Goal: Task Accomplishment & Management: Use online tool/utility

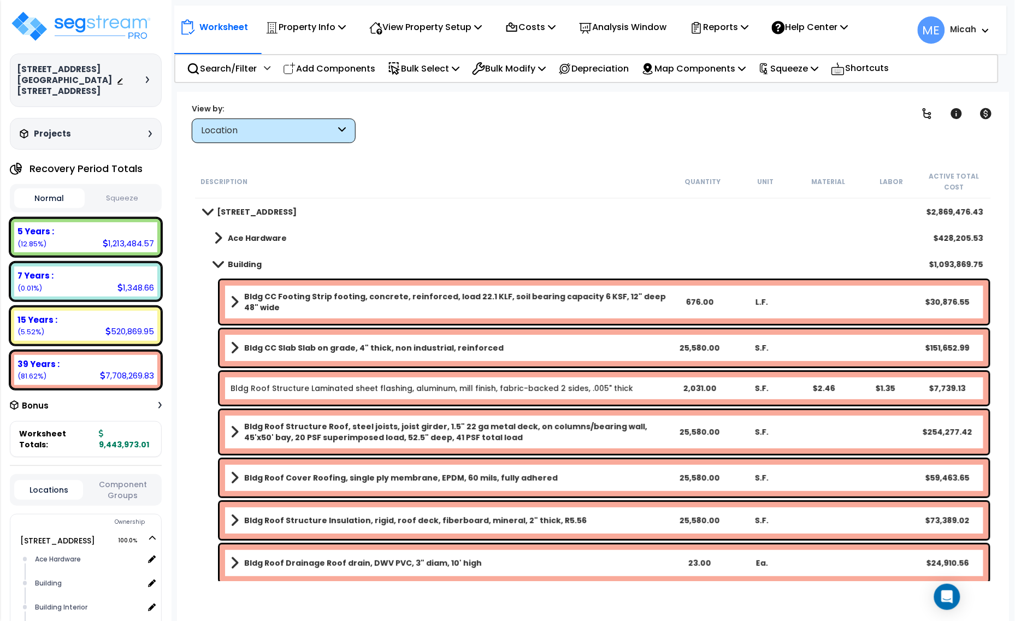
click at [219, 237] on span at bounding box center [218, 238] width 8 height 15
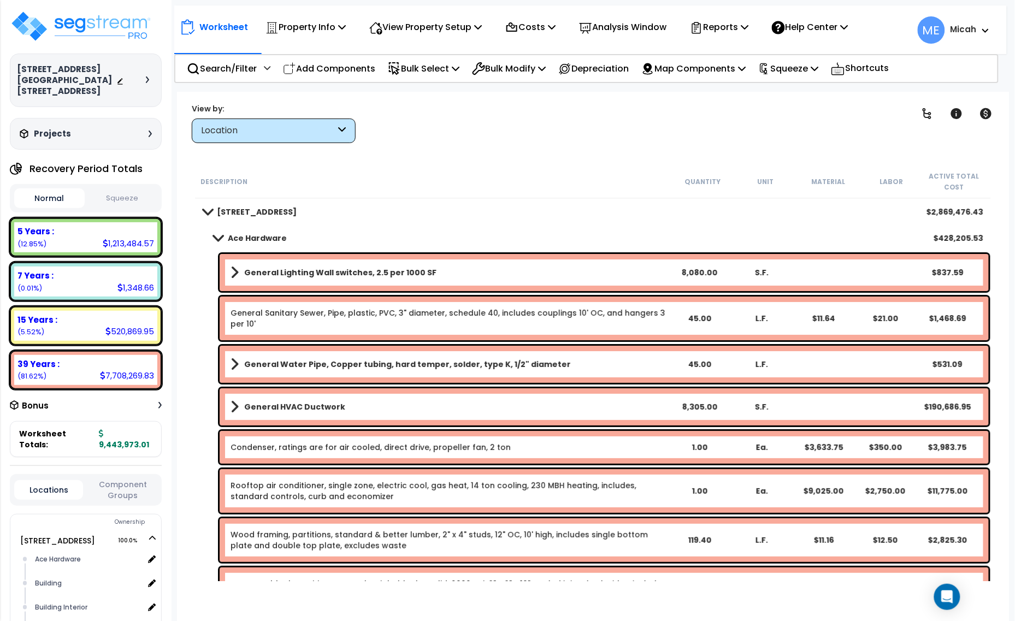
click at [214, 239] on span at bounding box center [217, 238] width 15 height 8
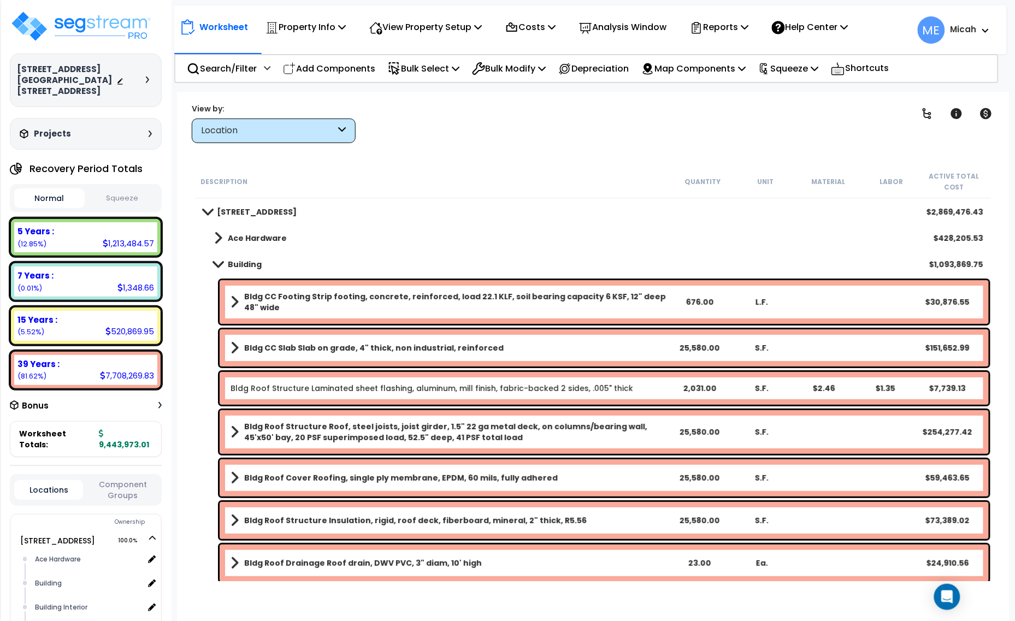
click at [220, 263] on span at bounding box center [217, 264] width 15 height 8
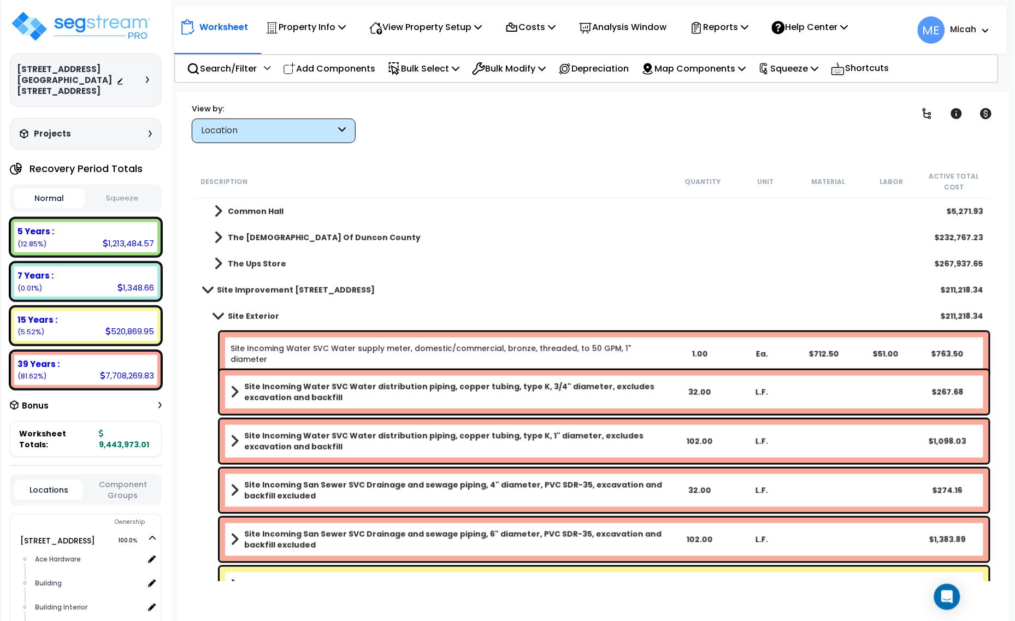
click at [219, 318] on span at bounding box center [217, 316] width 15 height 8
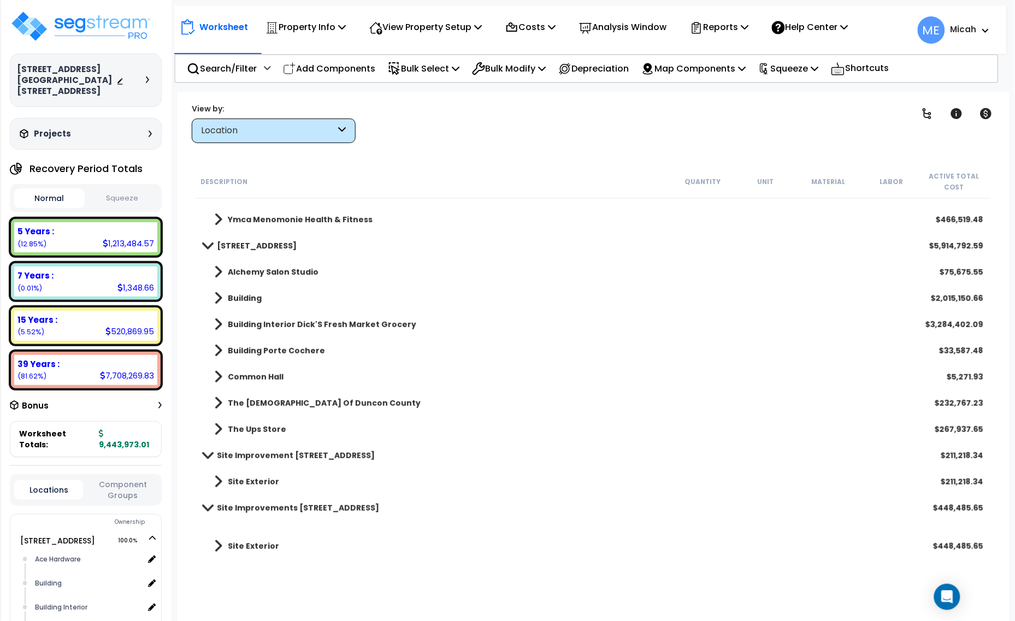
click at [347, 132] on div "Location" at bounding box center [274, 131] width 164 height 25
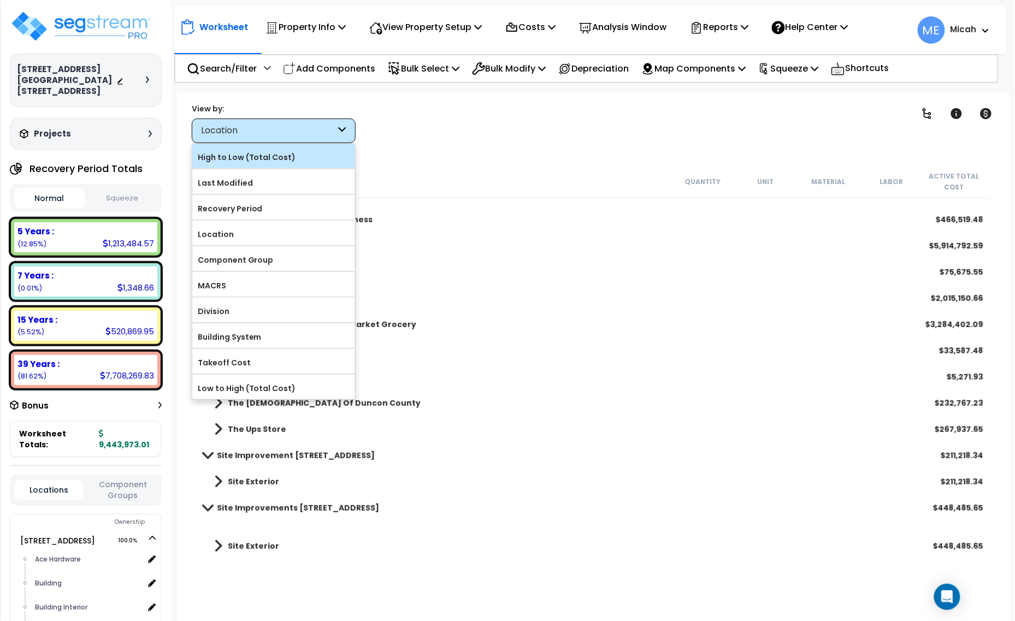
click at [320, 157] on label "High to Low (Total Cost)" at bounding box center [273, 157] width 163 height 16
click at [0, 0] on input "High to Low (Total Cost)" at bounding box center [0, 0] width 0 height 0
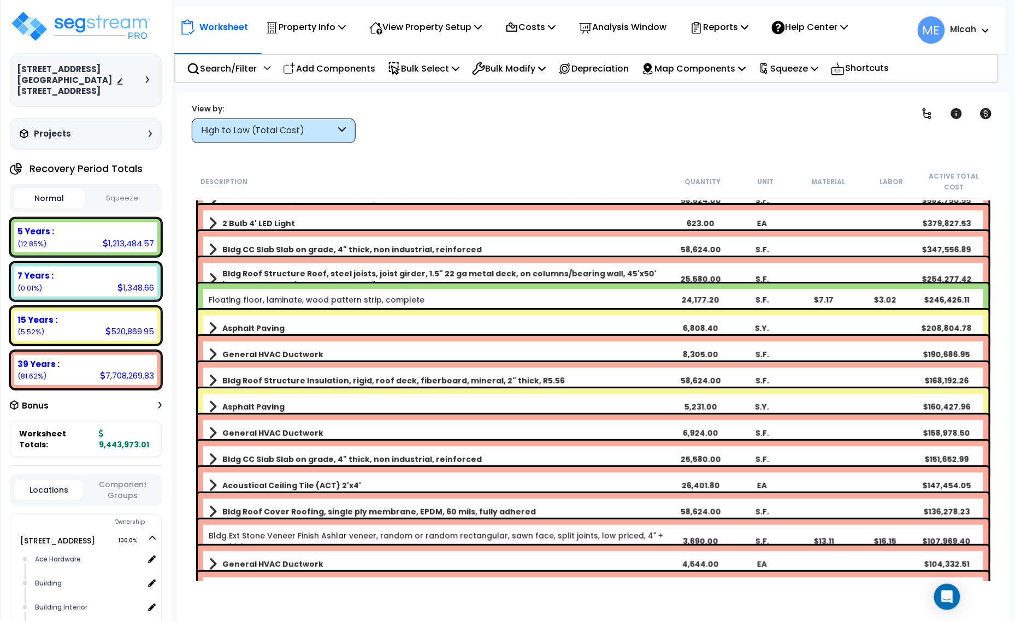
scroll to position [0, 0]
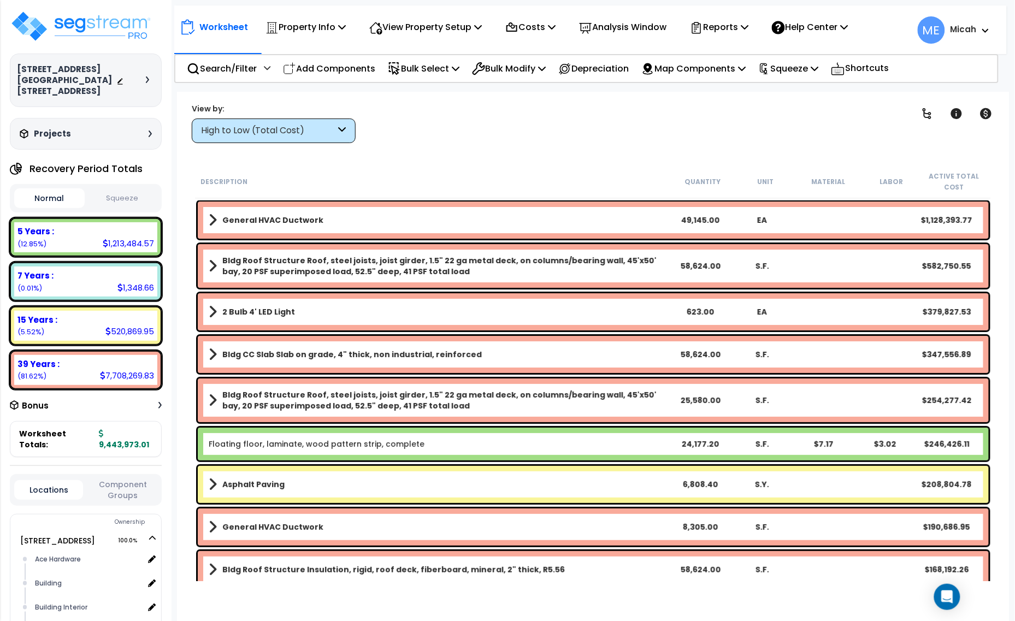
click at [310, 221] on b "General HVAC Ductwork" at bounding box center [272, 220] width 101 height 11
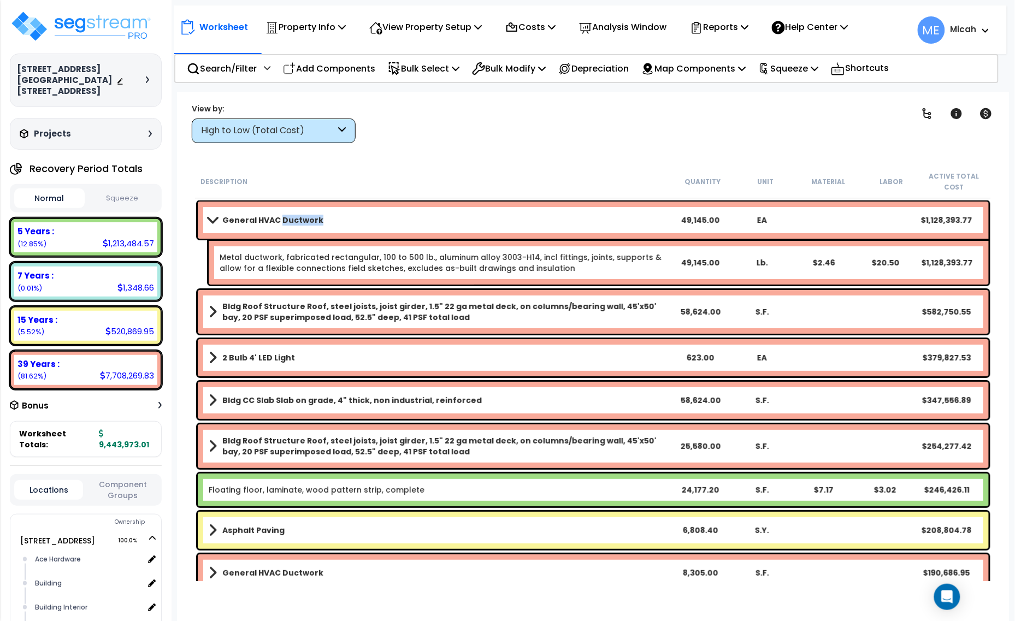
click at [310, 221] on b "General HVAC Ductwork" at bounding box center [272, 220] width 101 height 11
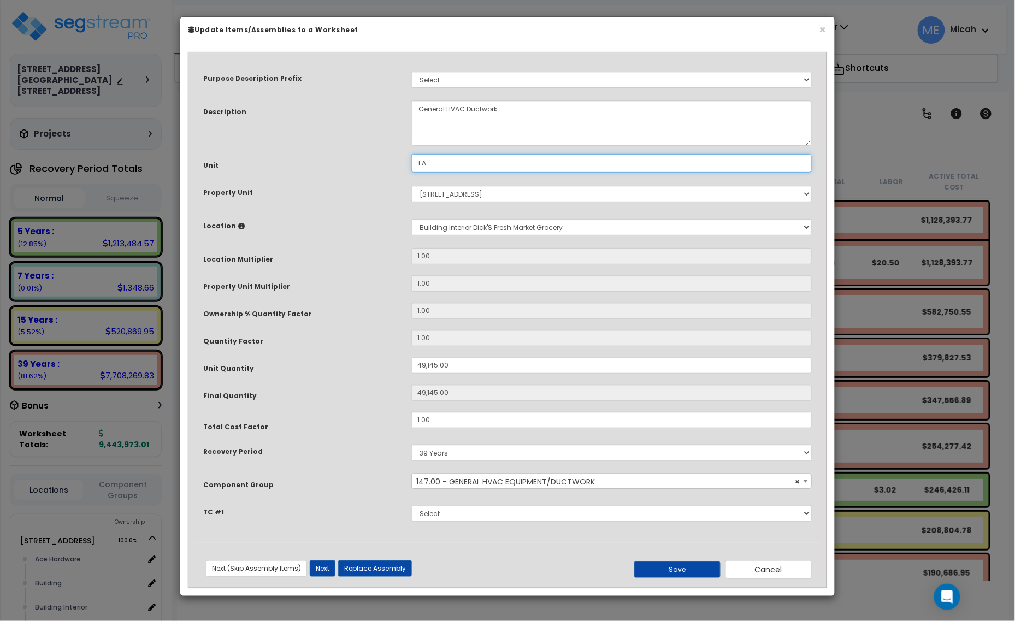
drag, startPoint x: 424, startPoint y: 162, endPoint x: 394, endPoint y: 162, distance: 30.0
click at [394, 162] on div "Unit EA" at bounding box center [507, 163] width 625 height 19
type input "S.F."
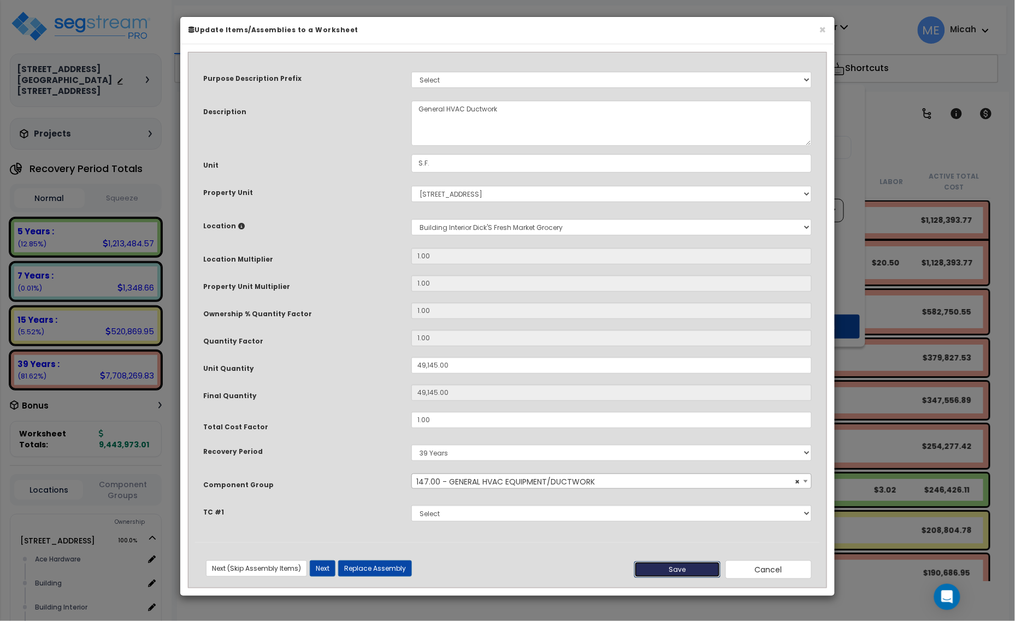
click at [679, 566] on button "Save" at bounding box center [677, 570] width 86 height 16
type input "49145.00"
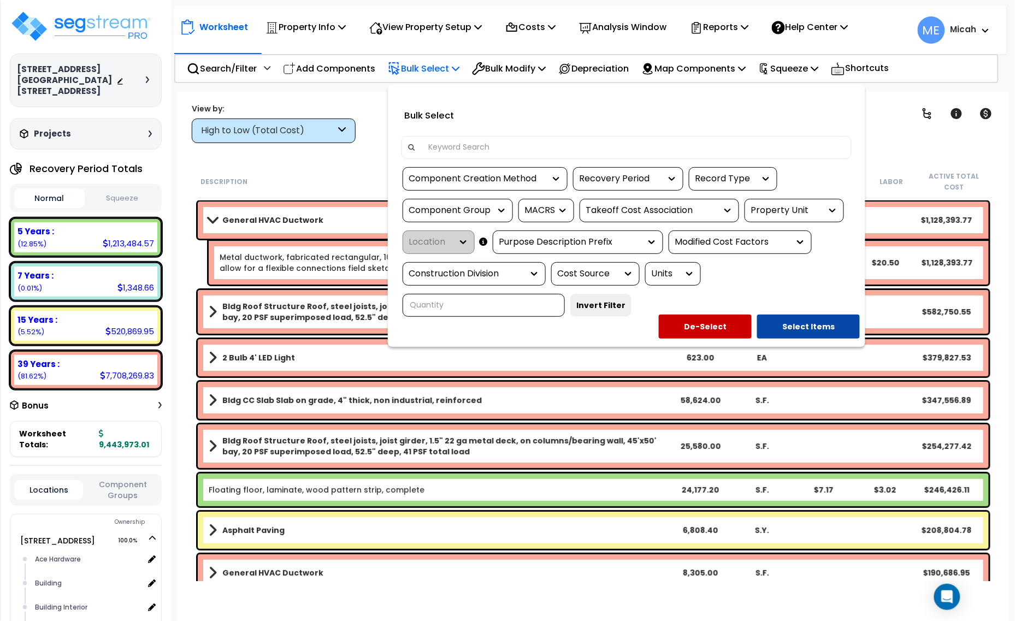
click at [896, 126] on div at bounding box center [507, 310] width 1015 height 621
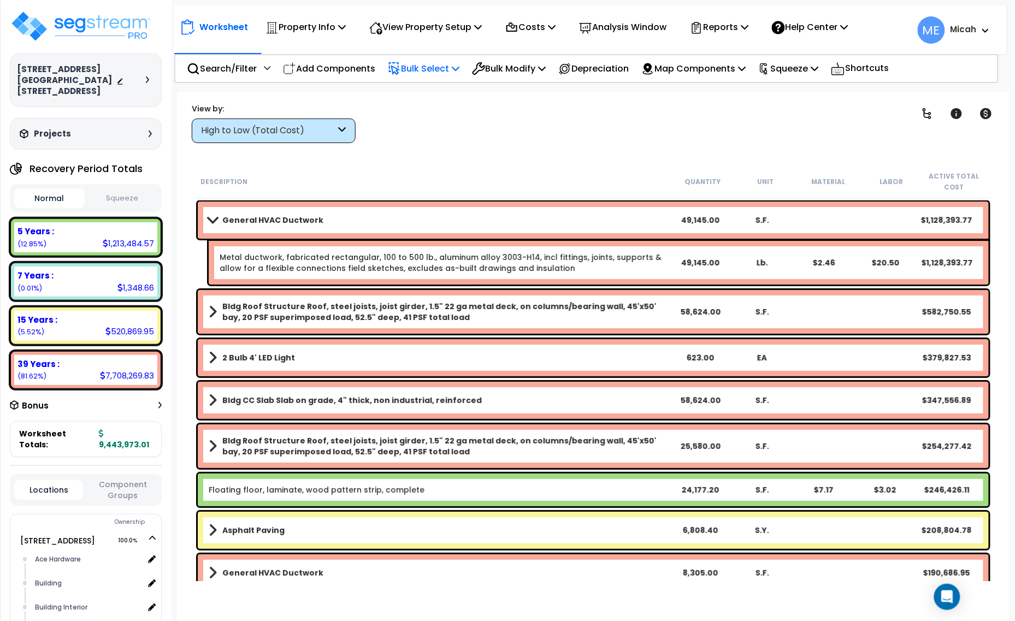
click at [210, 220] on span at bounding box center [212, 220] width 15 height 8
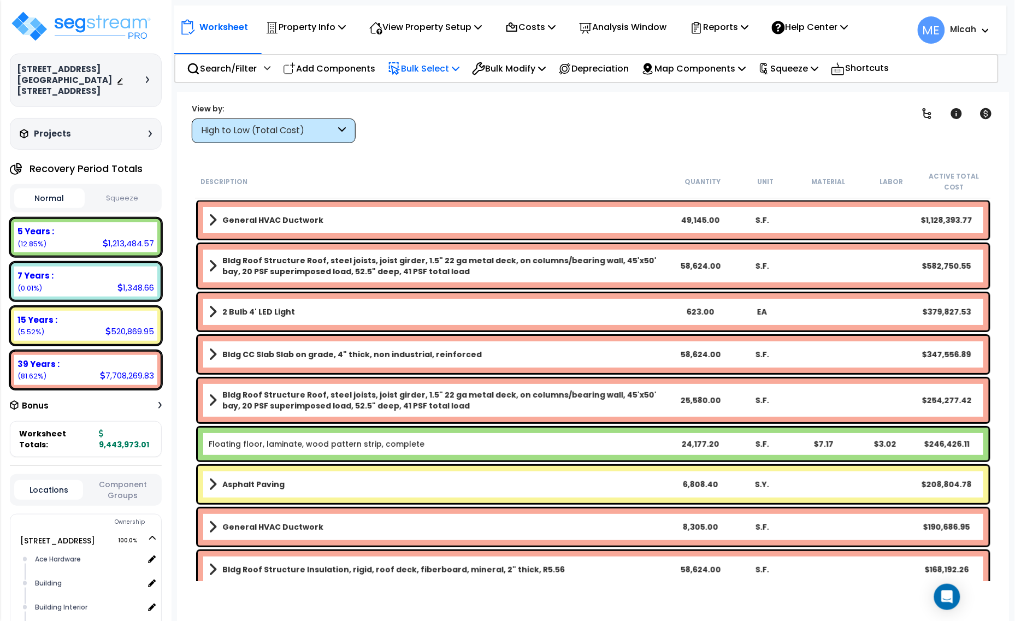
click at [209, 222] on span at bounding box center [213, 220] width 8 height 15
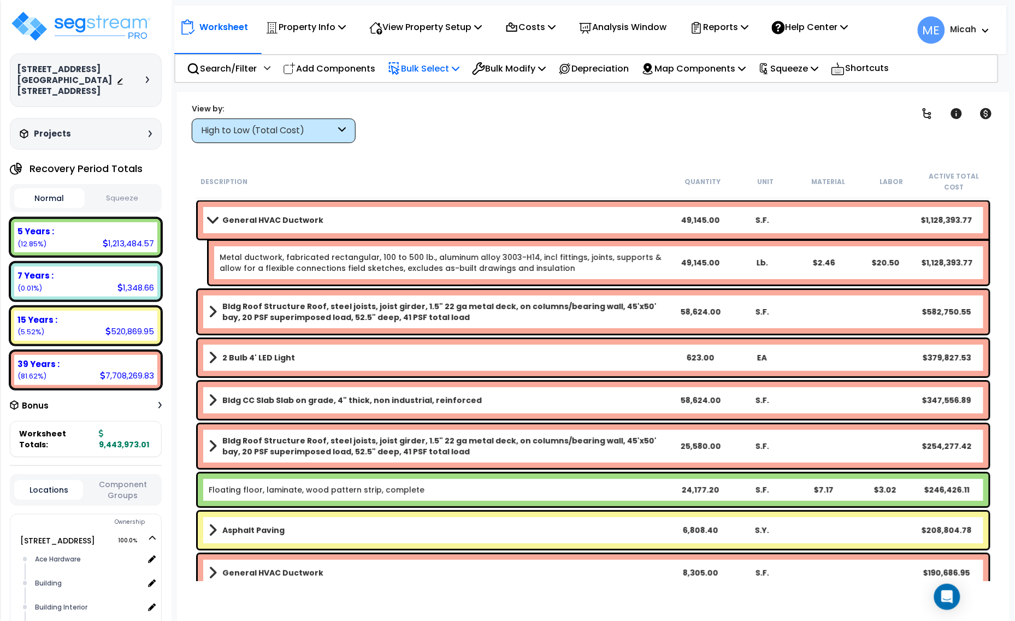
click at [551, 265] on div "Metal ductwork, fabricated rectangular, 100 to 500 lb., aluminum alloy 3003-H14…" at bounding box center [445, 263] width 450 height 22
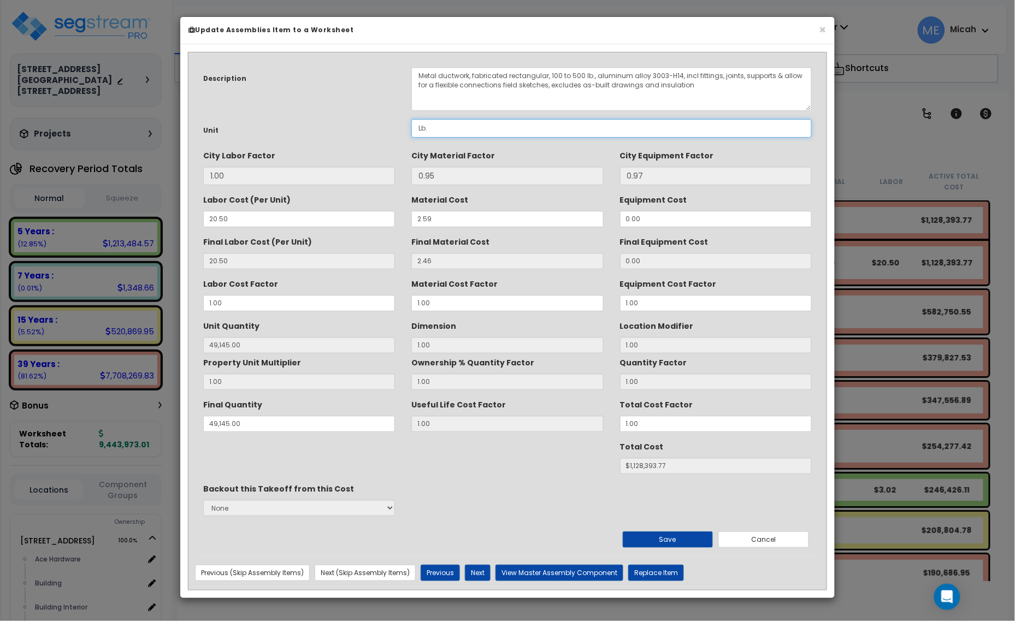
click at [406, 126] on div "Lb." at bounding box center [611, 128] width 417 height 19
type input "S.F."
click at [675, 545] on button "Save" at bounding box center [668, 540] width 91 height 16
type input "49145.00"
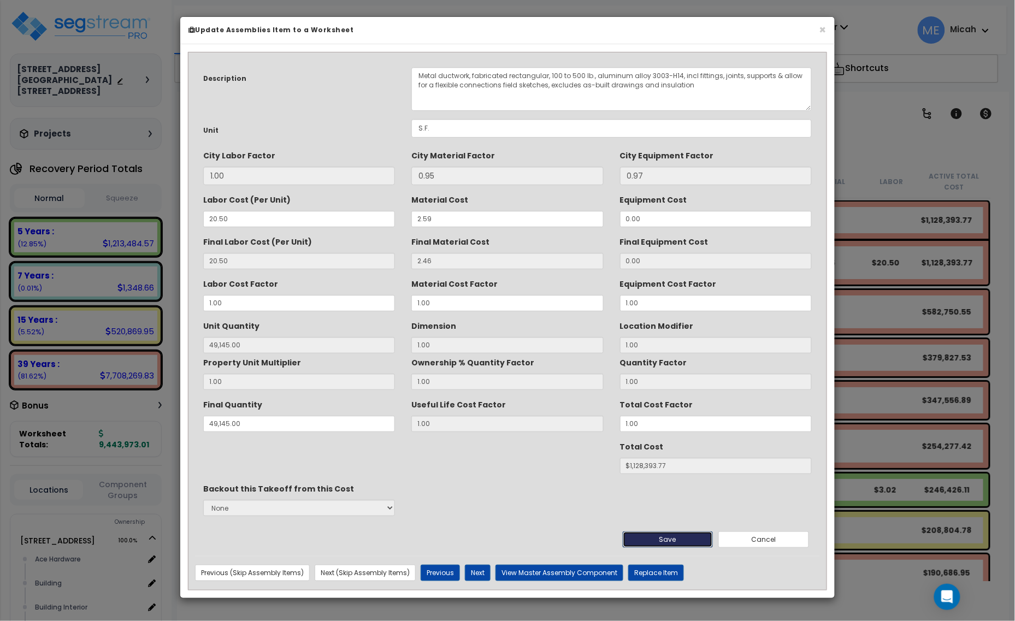
type input "1128393.77"
click at [682, 535] on button "Save" at bounding box center [668, 540] width 91 height 16
click at [759, 542] on button "Cancel" at bounding box center [763, 540] width 91 height 16
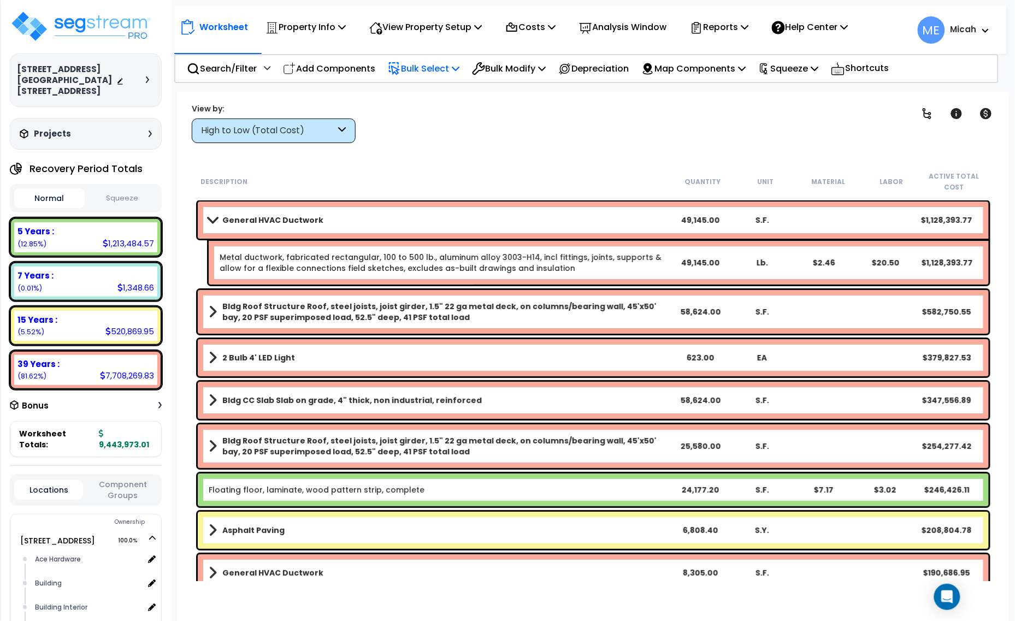
click at [573, 262] on link "Metal ductwork, fabricated rectangular, 100 to 500 lb., aluminum alloy 3003-H14…" at bounding box center [441, 263] width 442 height 22
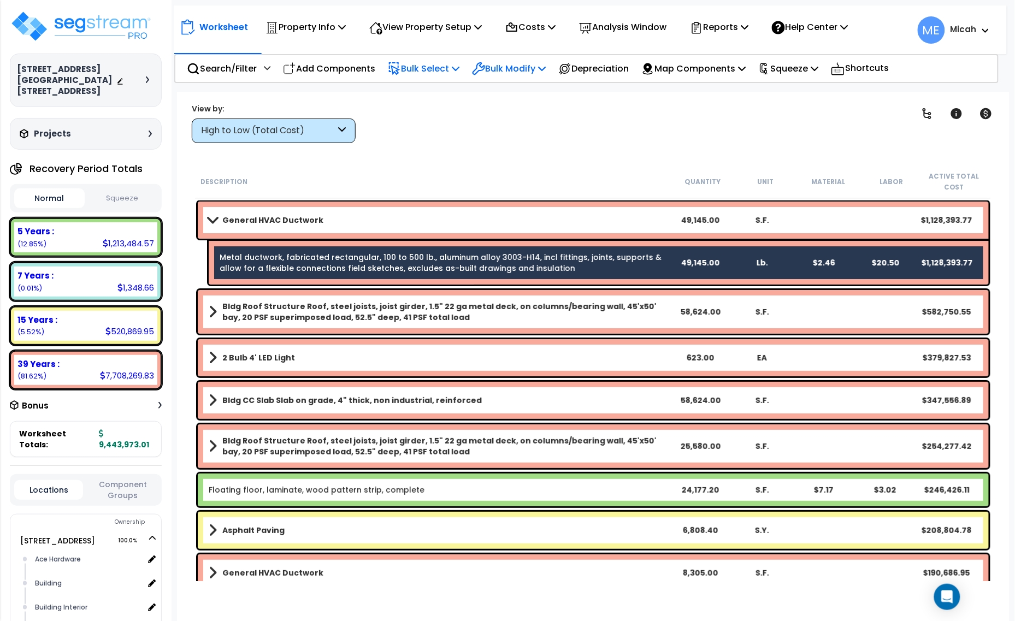
click at [534, 69] on p "Bulk Modify" at bounding box center [509, 68] width 74 height 15
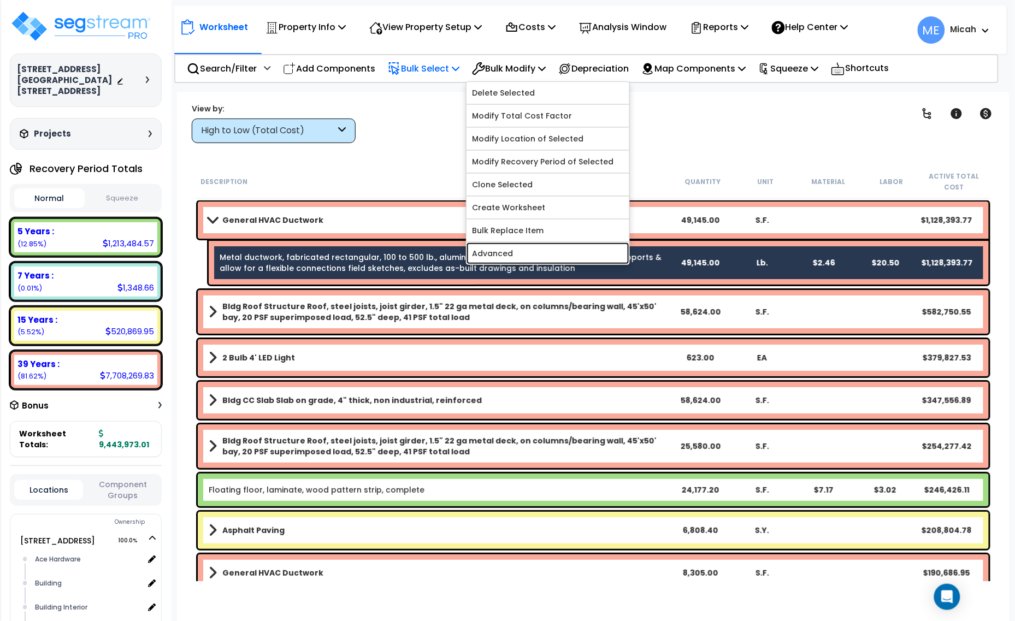
click at [577, 252] on link "Advanced" at bounding box center [548, 254] width 163 height 22
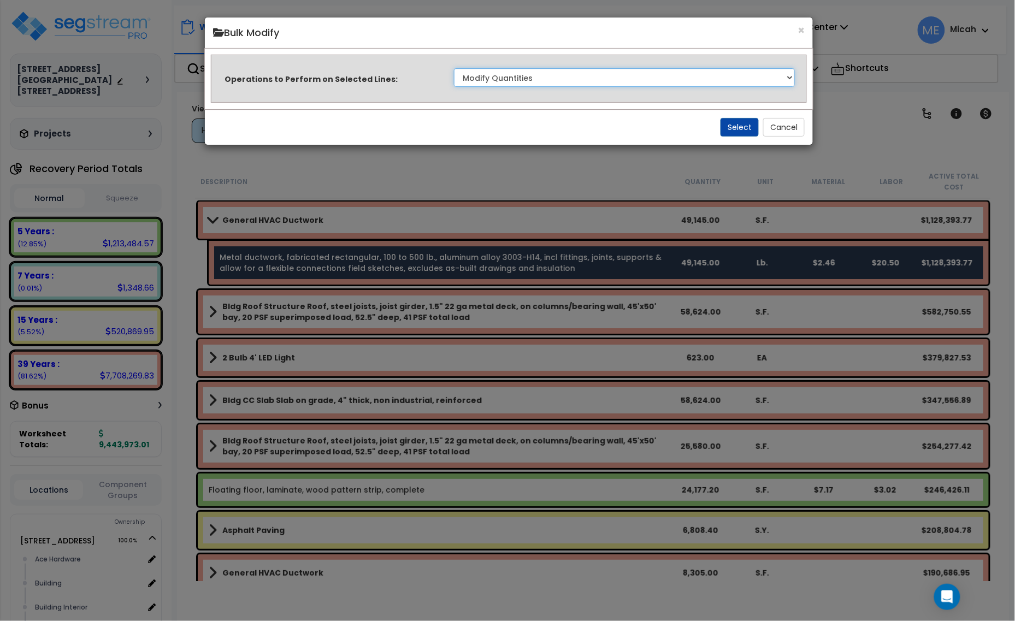
click at [712, 84] on select "Clone Delete Delete Zero Quantities Modify Component Group Modify Cost Sources …" at bounding box center [624, 77] width 341 height 19
select select "updateCostUnit"
click at [454, 68] on select "Clone Delete Delete Zero Quantities Modify Component Group Modify Cost Sources …" at bounding box center [624, 77] width 341 height 19
click at [738, 127] on button "Select" at bounding box center [740, 127] width 38 height 19
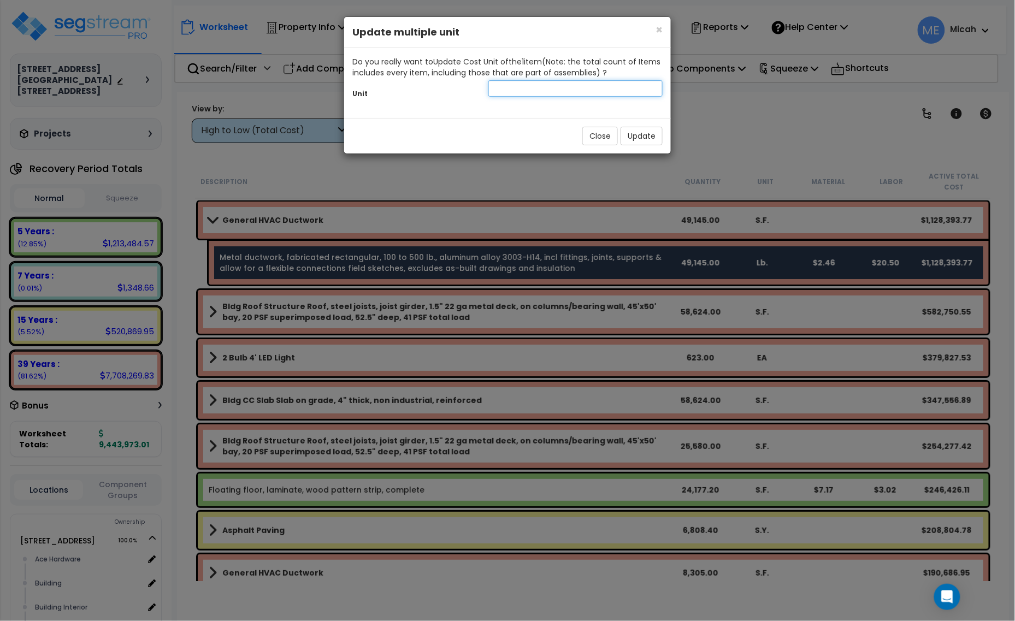
click at [561, 94] on input "text" at bounding box center [575, 88] width 174 height 16
type input "SF"
click at [640, 137] on button "Update" at bounding box center [642, 136] width 42 height 19
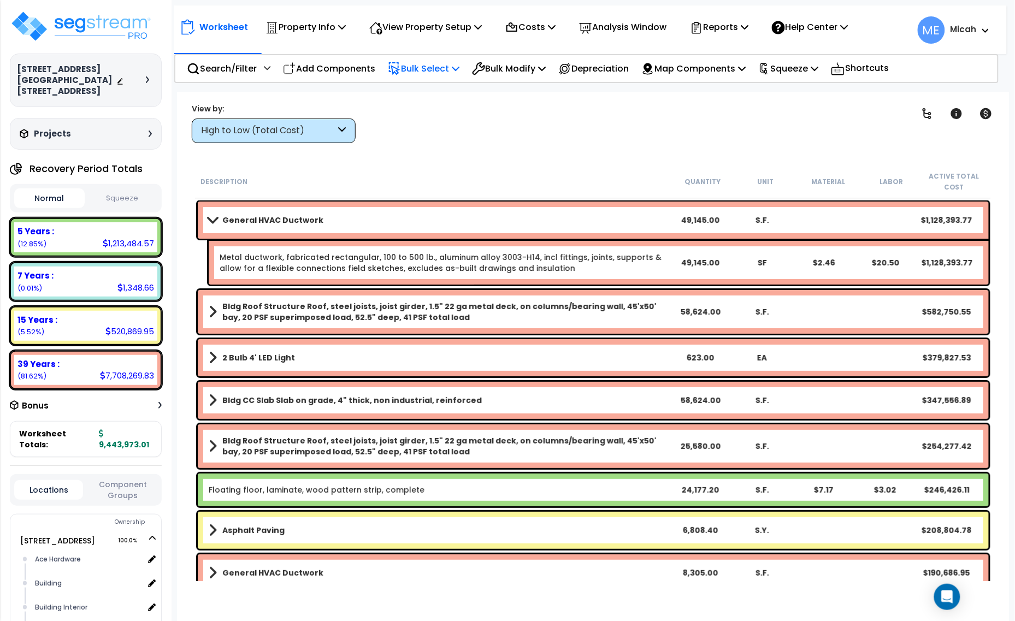
click at [216, 223] on span at bounding box center [212, 220] width 15 height 8
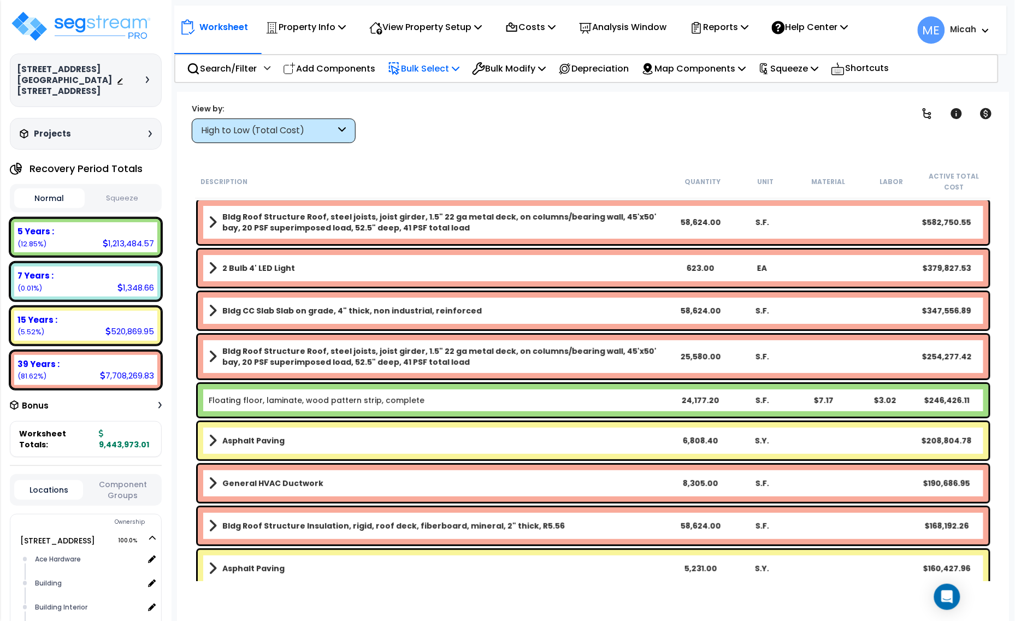
scroll to position [68, 0]
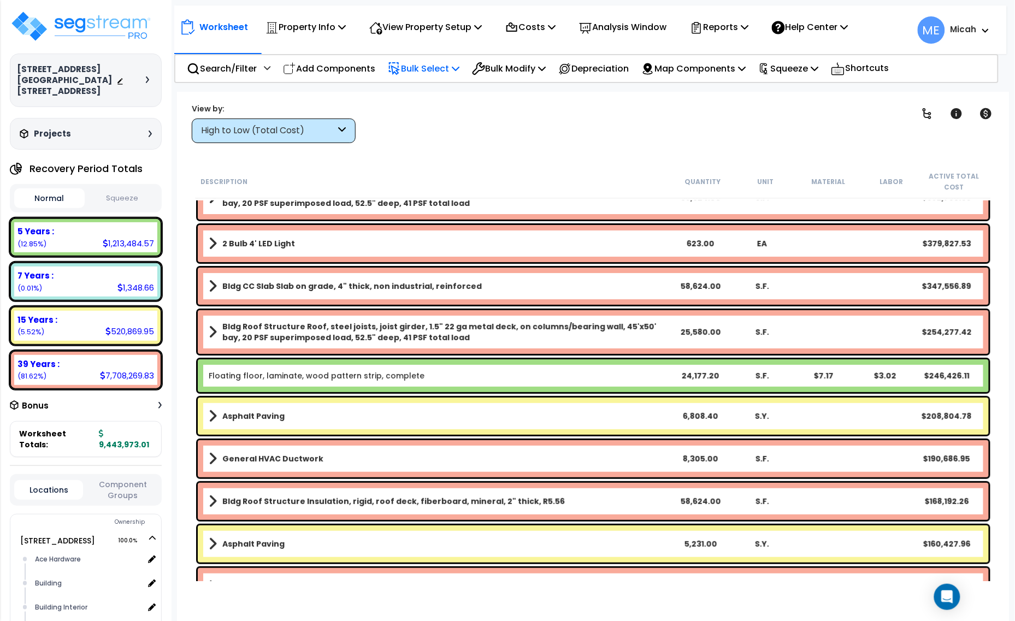
click at [214, 241] on span at bounding box center [213, 243] width 8 height 15
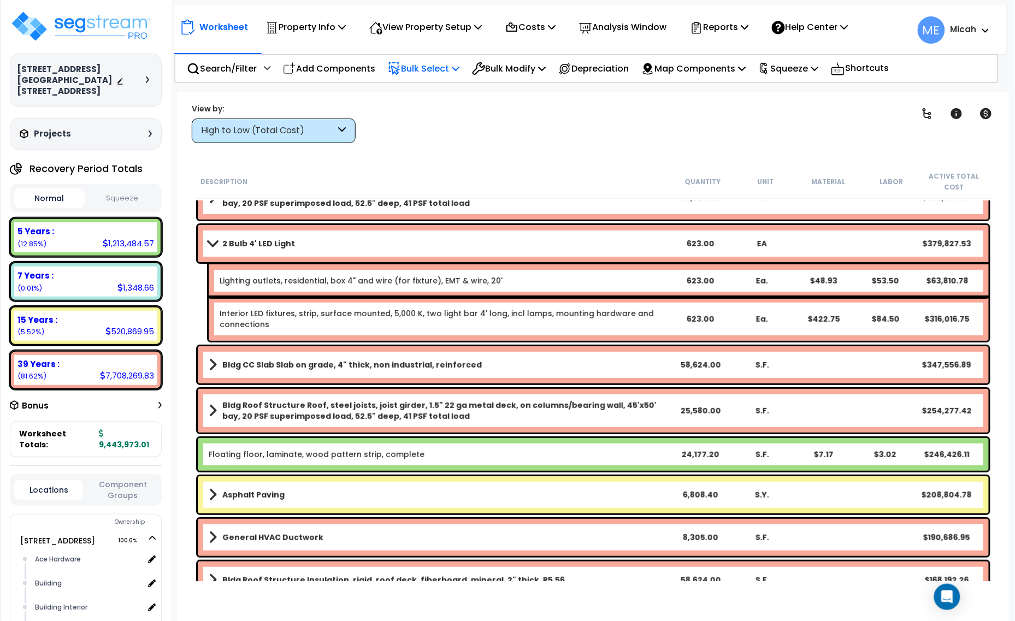
click at [212, 241] on span at bounding box center [212, 243] width 15 height 8
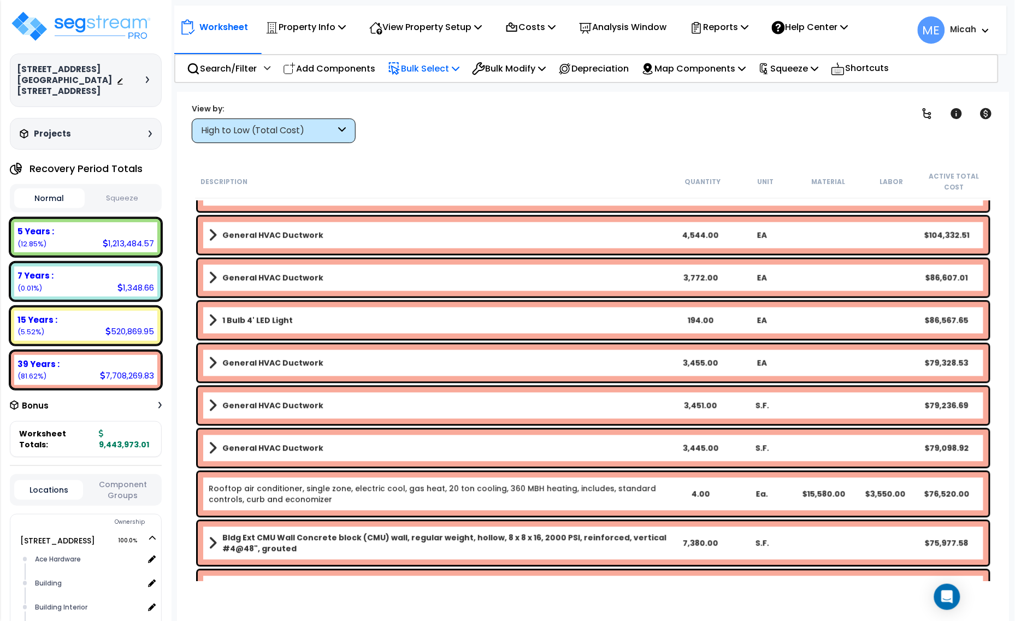
scroll to position [546, 0]
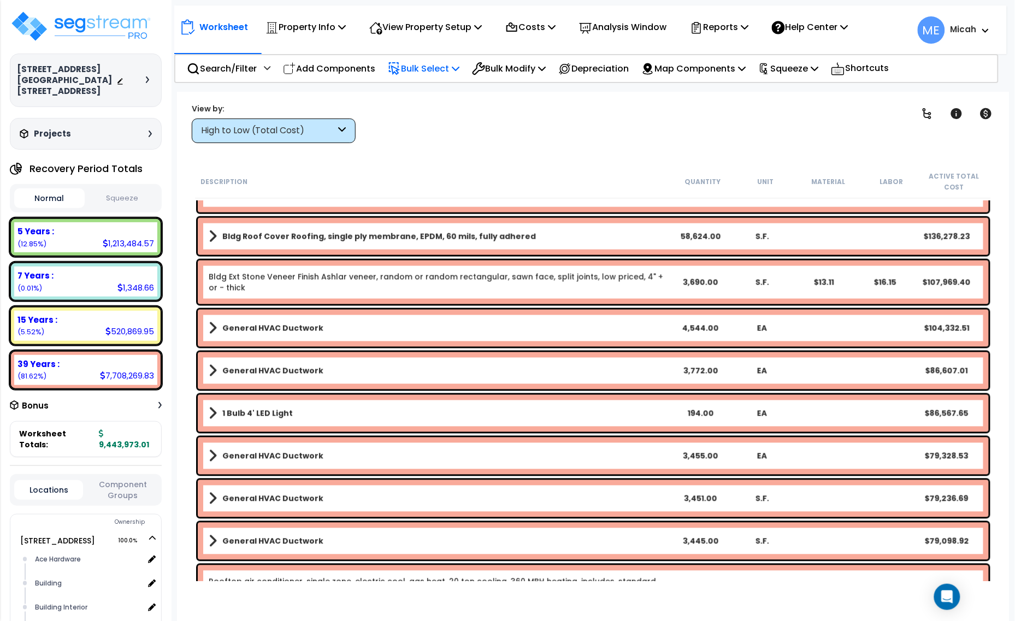
click at [339, 131] on icon at bounding box center [343, 131] width 8 height 13
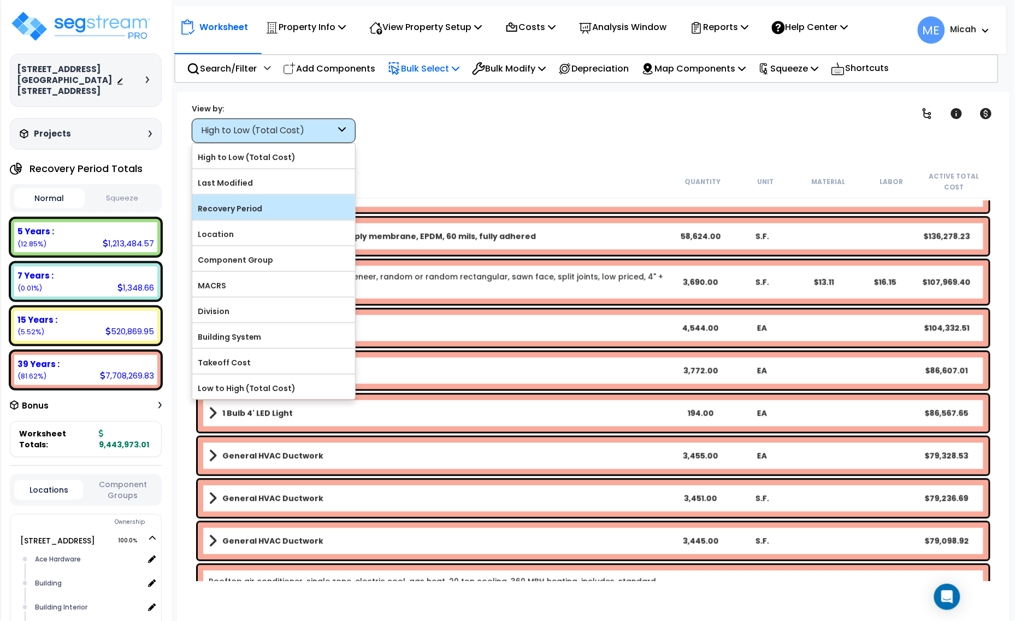
click at [328, 209] on label "Recovery Period" at bounding box center [273, 208] width 163 height 16
click at [0, 0] on input "Recovery Period" at bounding box center [0, 0] width 0 height 0
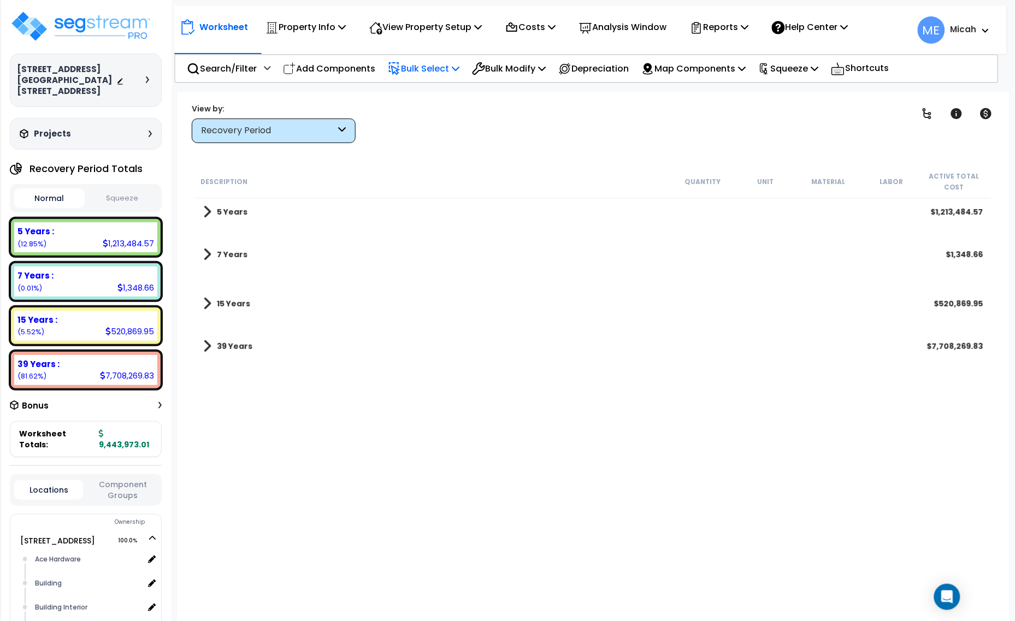
scroll to position [0, 0]
click at [211, 215] on link "5 Years" at bounding box center [225, 211] width 44 height 15
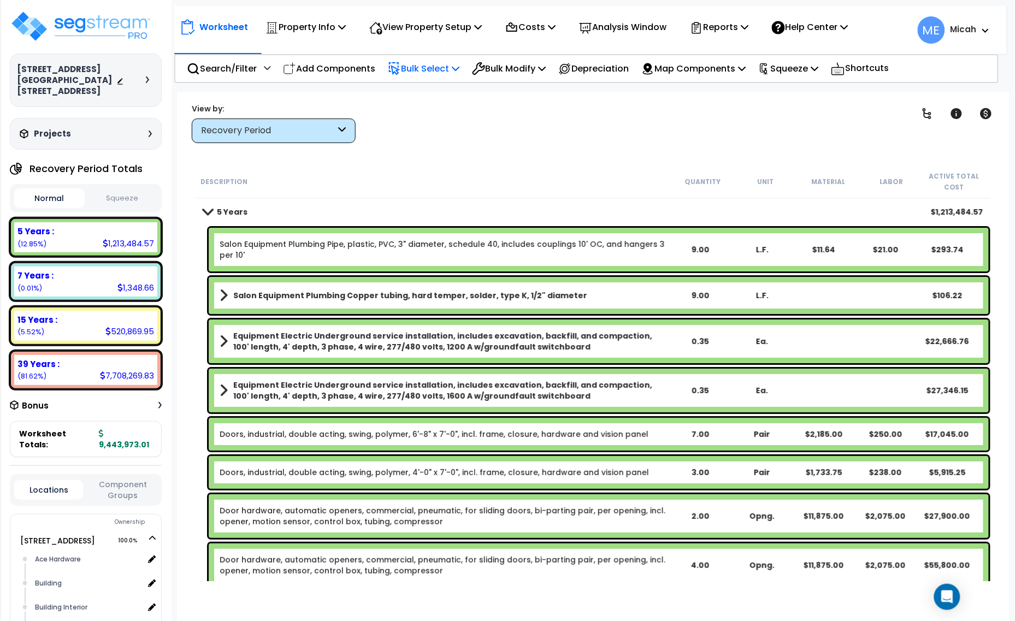
click at [203, 207] on link "5 Years" at bounding box center [225, 211] width 44 height 15
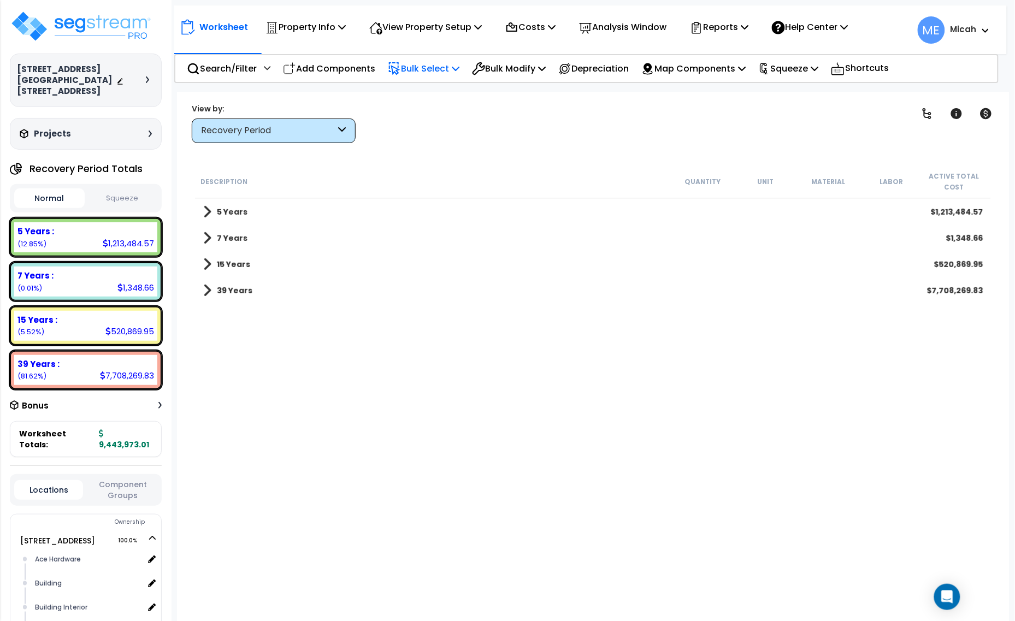
click at [339, 127] on icon at bounding box center [343, 131] width 8 height 13
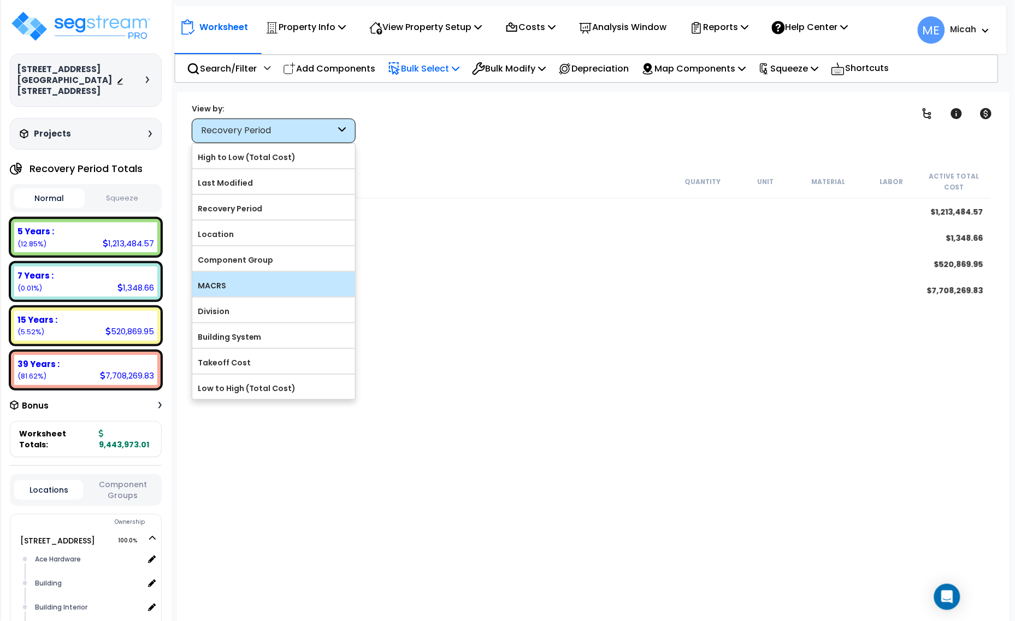
click at [310, 285] on label "MACRS" at bounding box center [273, 286] width 163 height 16
click at [0, 0] on input "MACRS" at bounding box center [0, 0] width 0 height 0
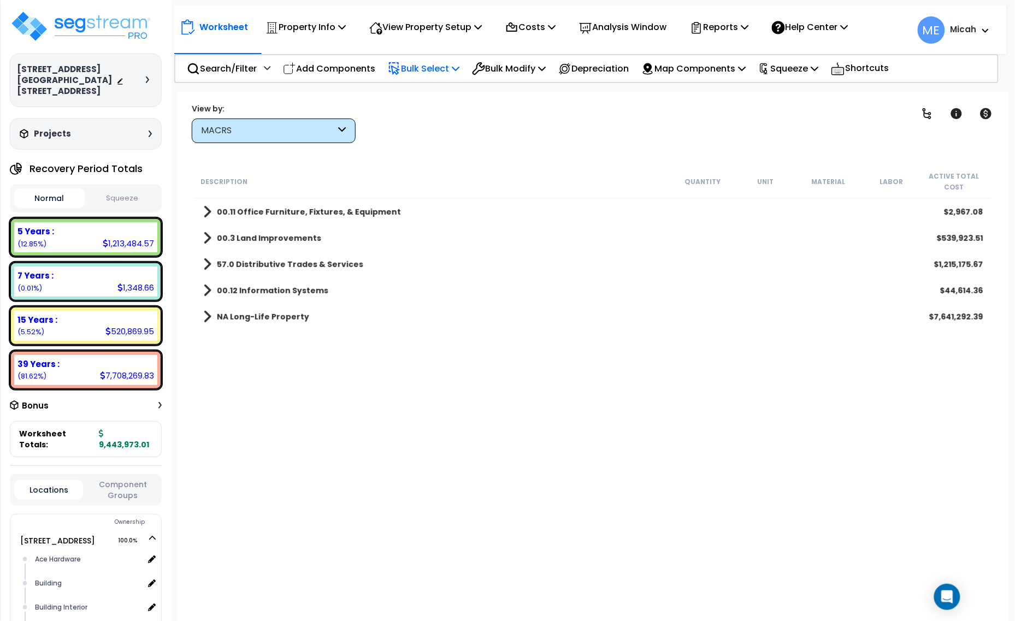
click at [205, 316] on span at bounding box center [207, 316] width 8 height 15
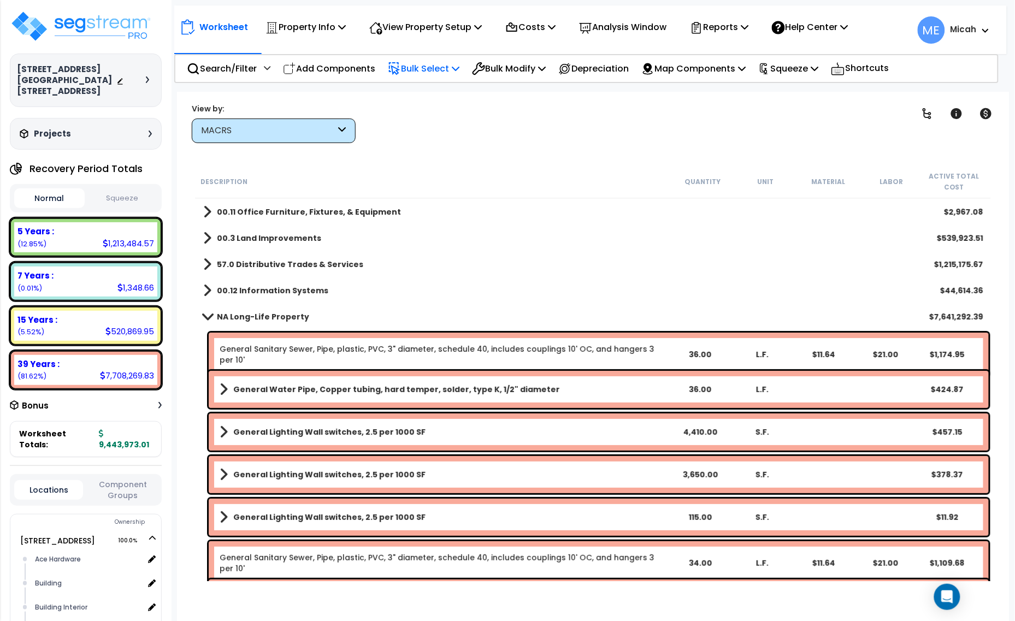
click at [205, 314] on span at bounding box center [206, 316] width 15 height 8
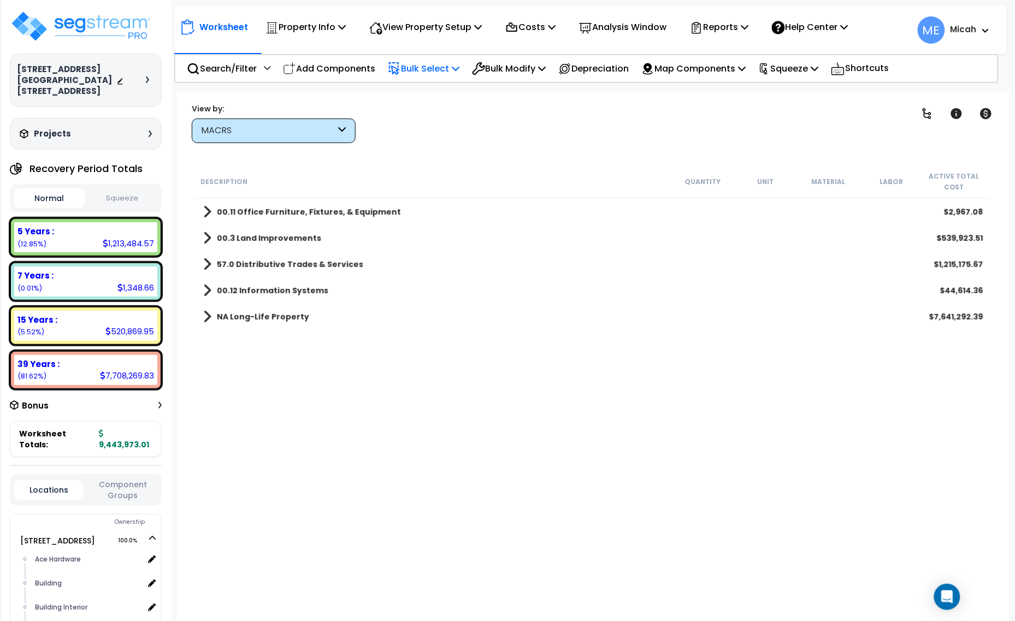
click at [205, 287] on span at bounding box center [207, 290] width 8 height 15
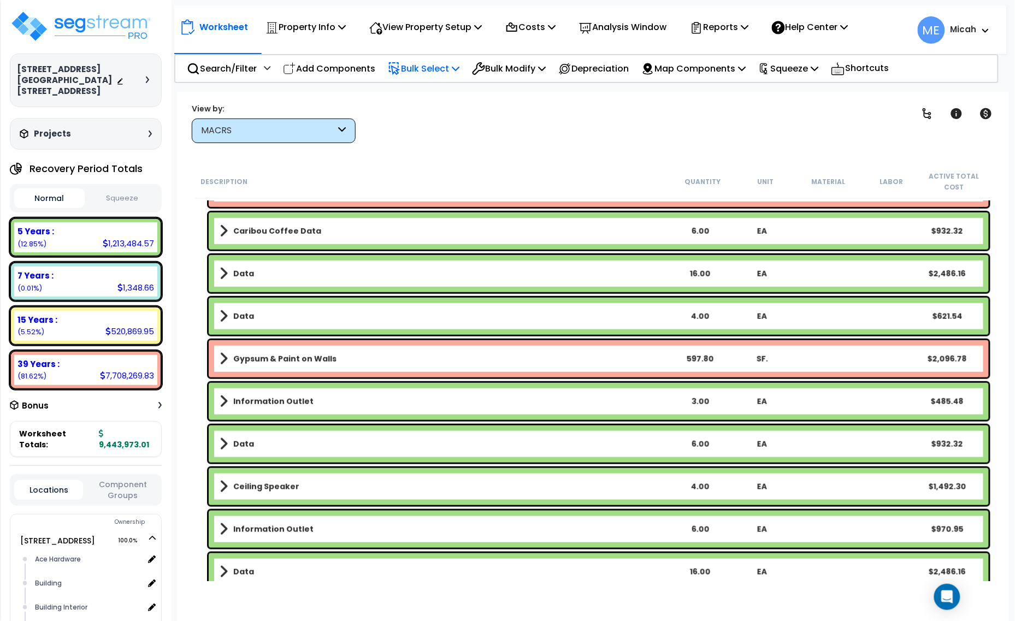
scroll to position [341, 0]
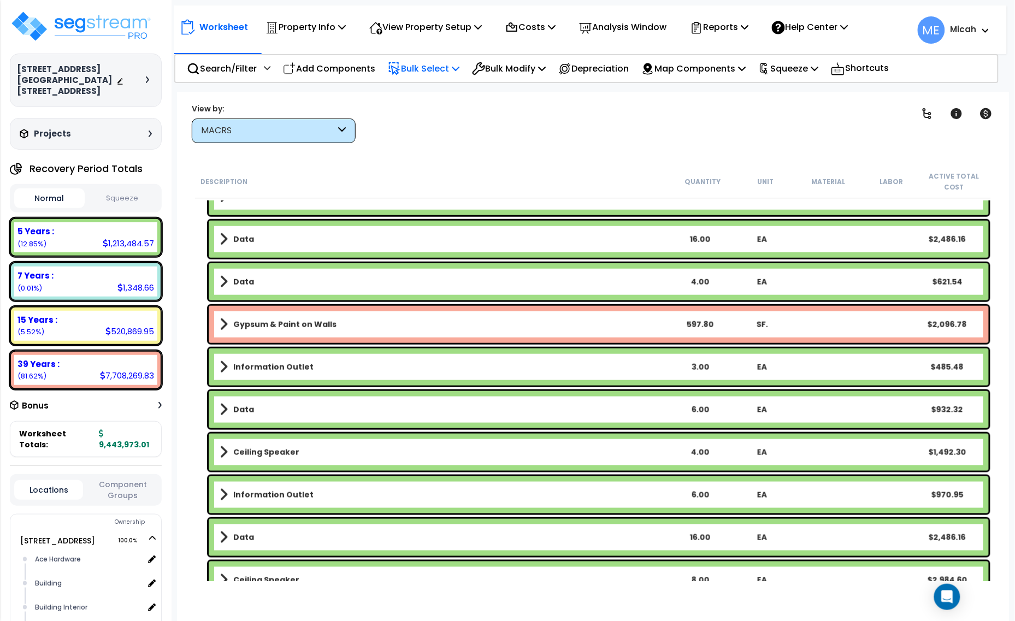
click at [227, 318] on link "Gypsum & Paint on Walls" at bounding box center [445, 324] width 450 height 15
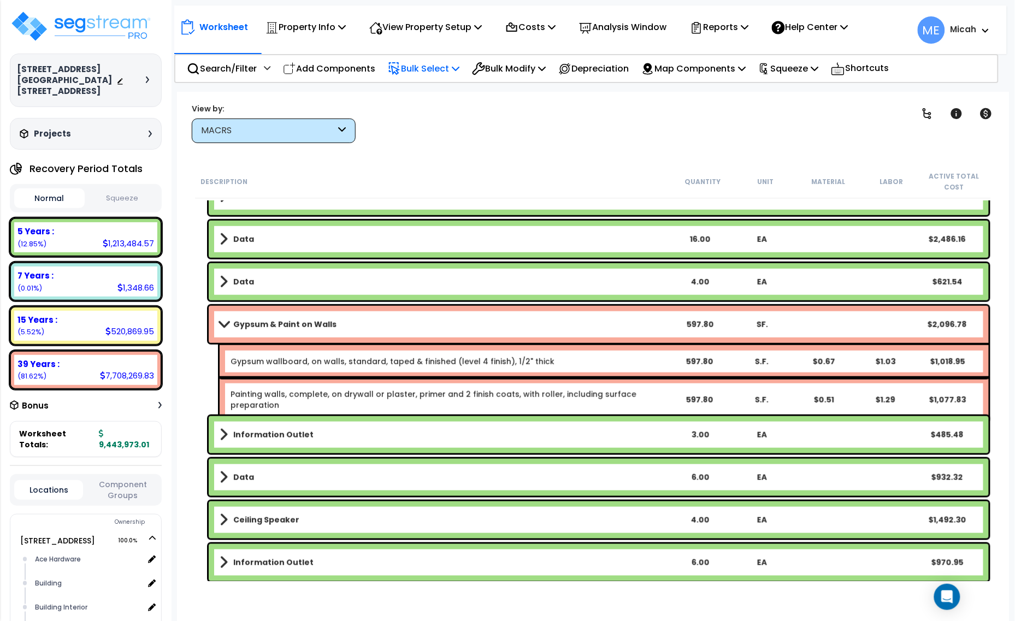
drag, startPoint x: 344, startPoint y: 331, endPoint x: 350, endPoint y: 343, distance: 13.0
click at [345, 331] on link "Gypsum & Paint on Walls" at bounding box center [445, 324] width 450 height 15
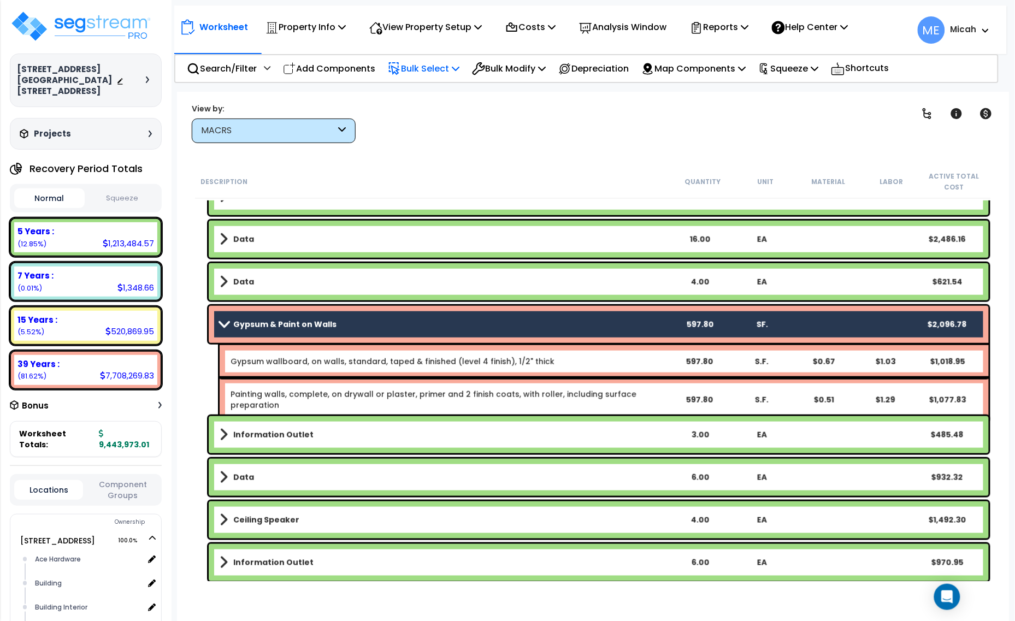
click at [363, 358] on link "Gypsum wallboard, on walls, standard, taped & finished (level 4 finish), 1/2" t…" at bounding box center [393, 361] width 324 height 11
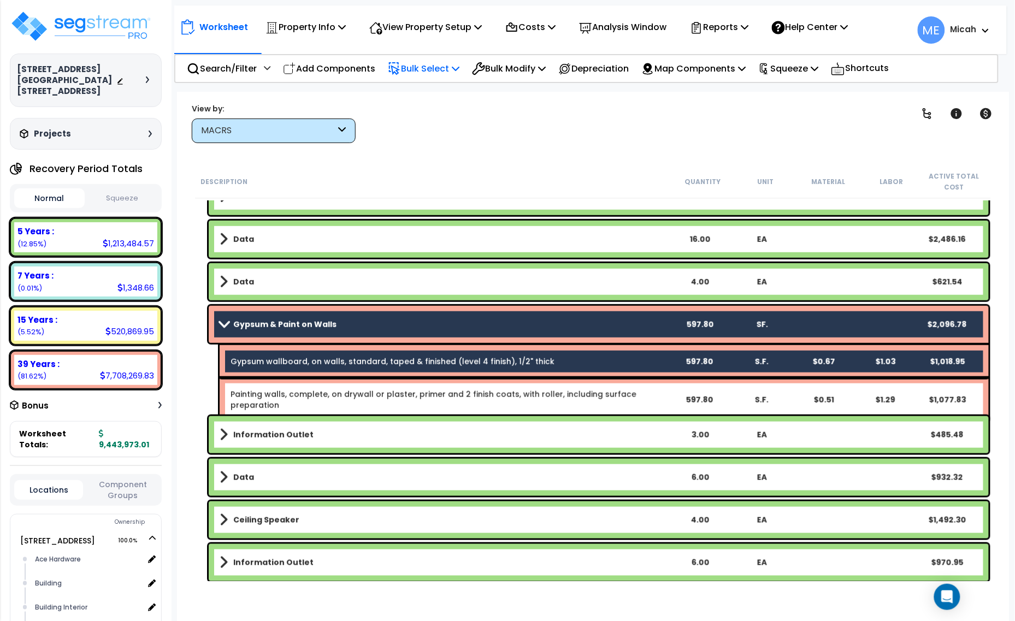
click at [375, 394] on link "Painting walls, complete, on drywall or plaster, primer and 2 finish coats, wit…" at bounding box center [434, 400] width 406 height 22
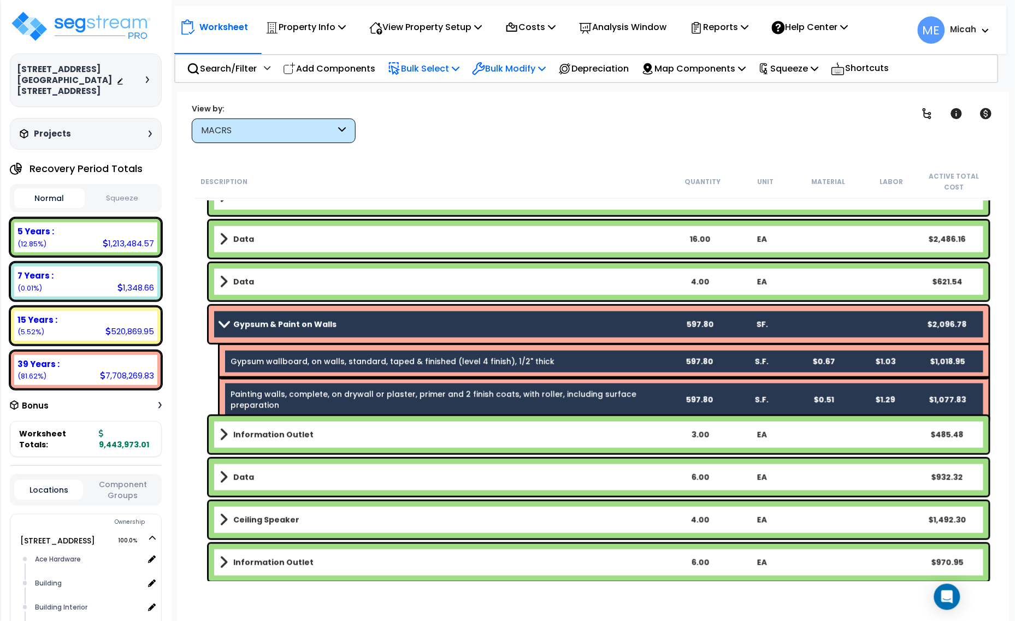
click at [546, 67] on icon at bounding box center [542, 68] width 8 height 9
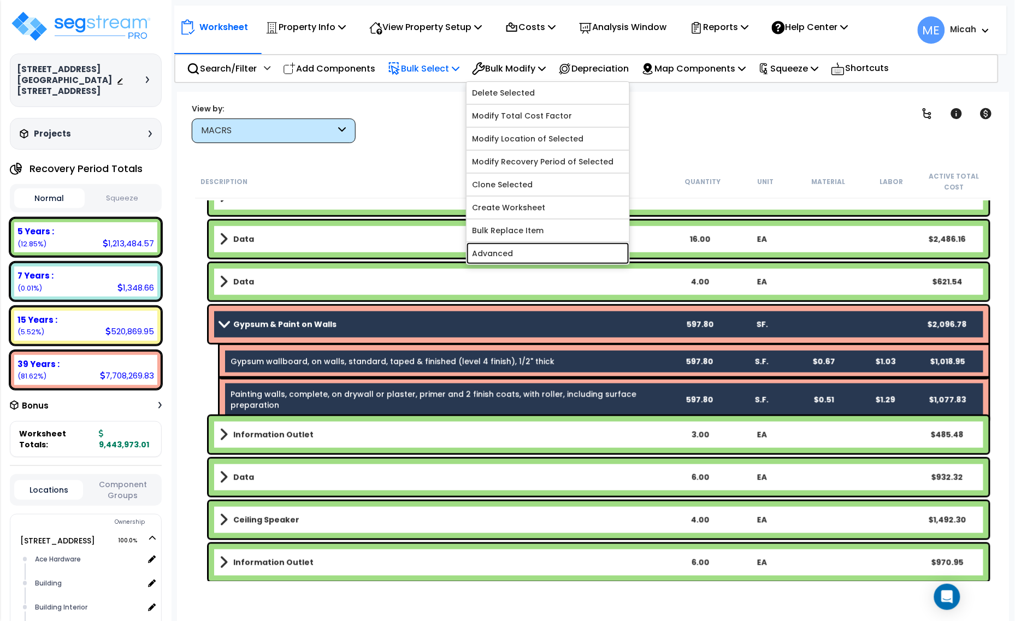
click at [564, 257] on link "Advanced" at bounding box center [548, 254] width 163 height 22
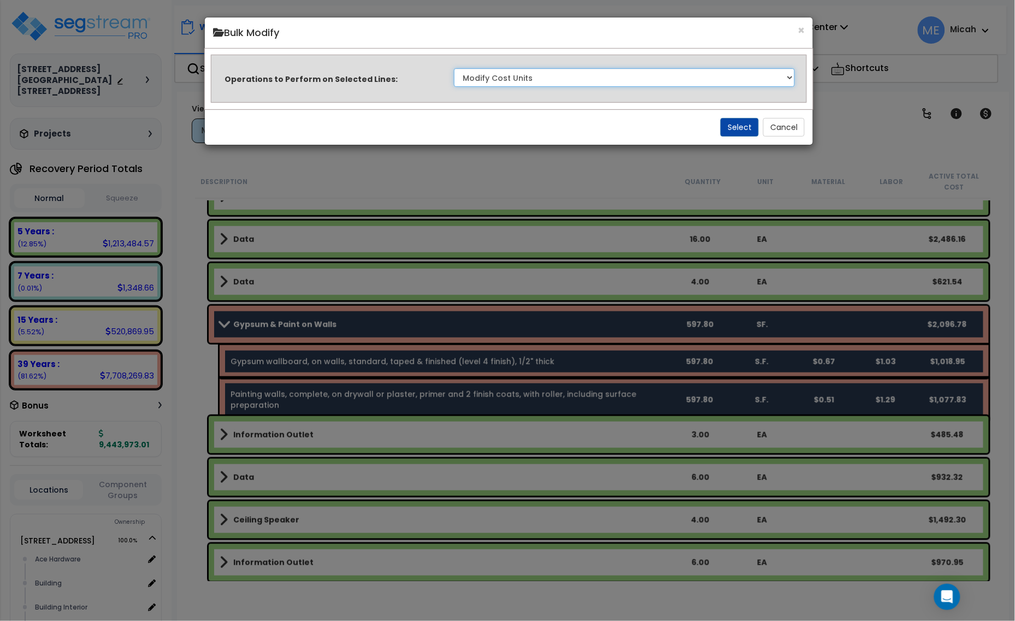
click at [709, 76] on select "Clone Delete Delete Zero Quantities Modify Component Group Modify Cost Sources …" at bounding box center [624, 77] width 341 height 19
select select "modifyAssetClass"
click at [454, 68] on select "Clone Delete Delete Zero Quantities Modify Component Group Modify Cost Sources …" at bounding box center [624, 77] width 341 height 19
click at [733, 133] on button "Select" at bounding box center [740, 127] width 38 height 19
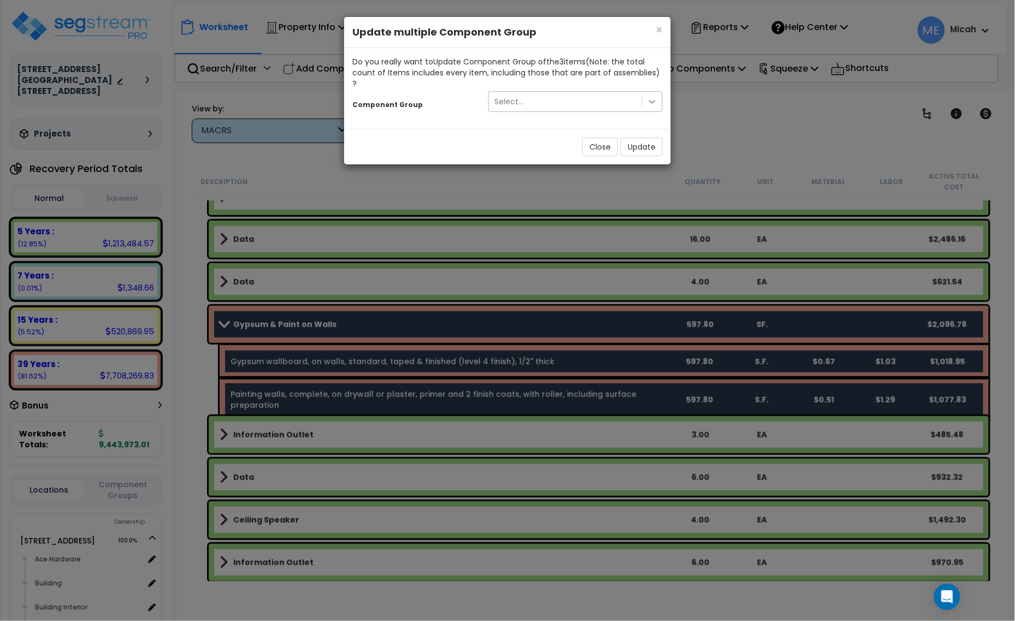
click at [643, 92] on div at bounding box center [652, 102] width 20 height 20
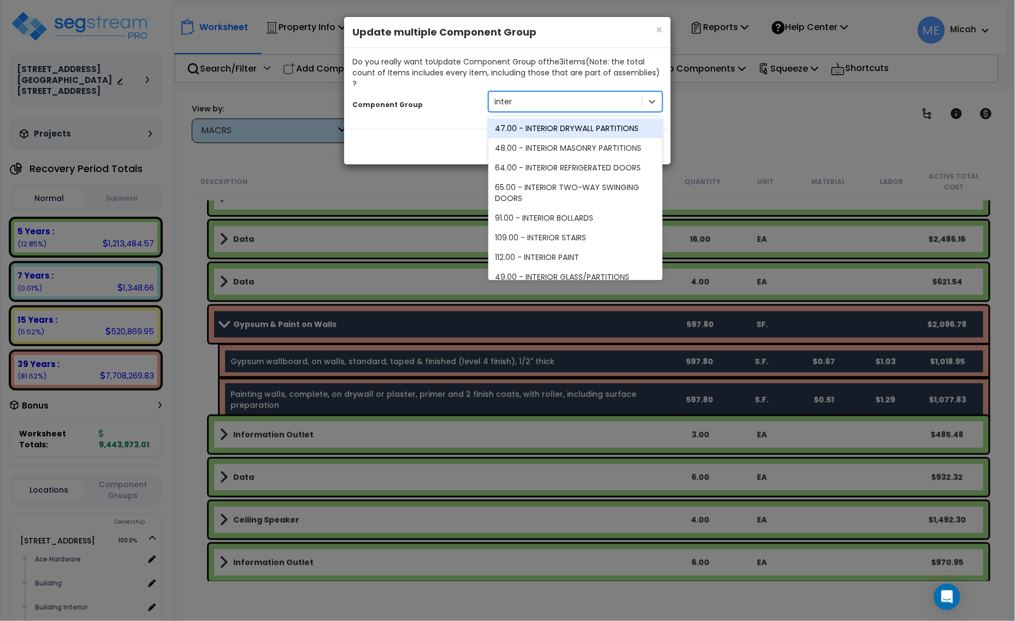
type input "interi"
click at [593, 119] on div "47.00 - INTERIOR DRYWALL PARTITIONS" at bounding box center [575, 129] width 174 height 20
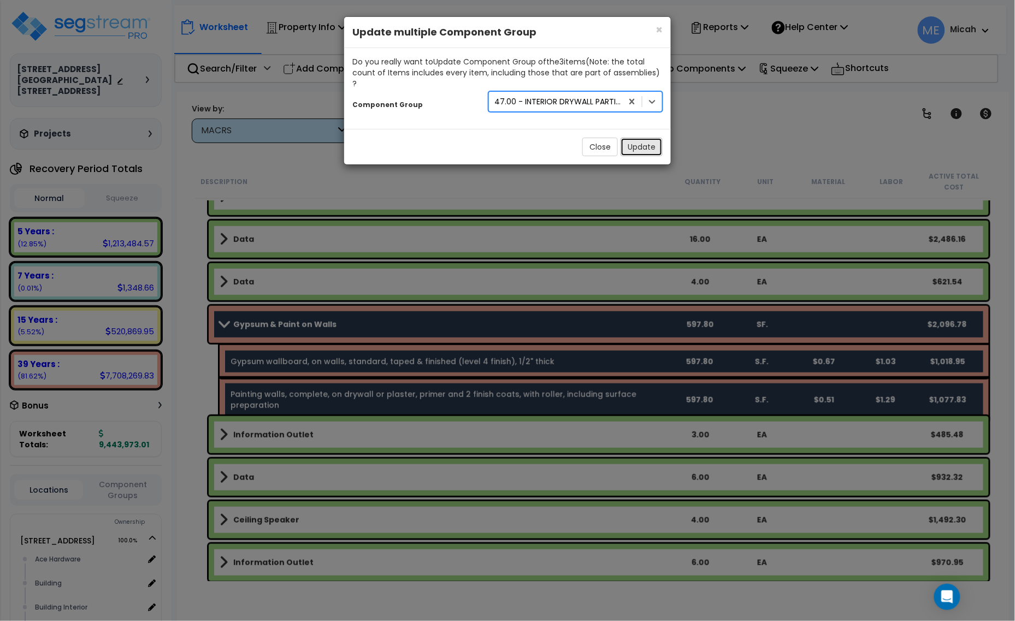
click at [651, 138] on button "Update" at bounding box center [642, 147] width 42 height 19
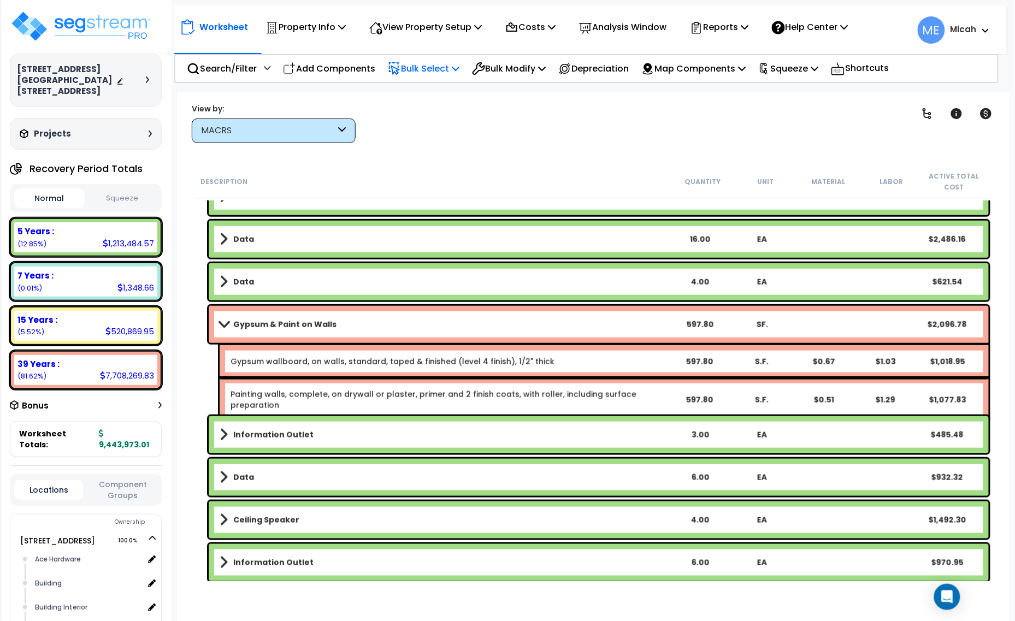
click at [216, 323] on span at bounding box center [223, 324] width 15 height 8
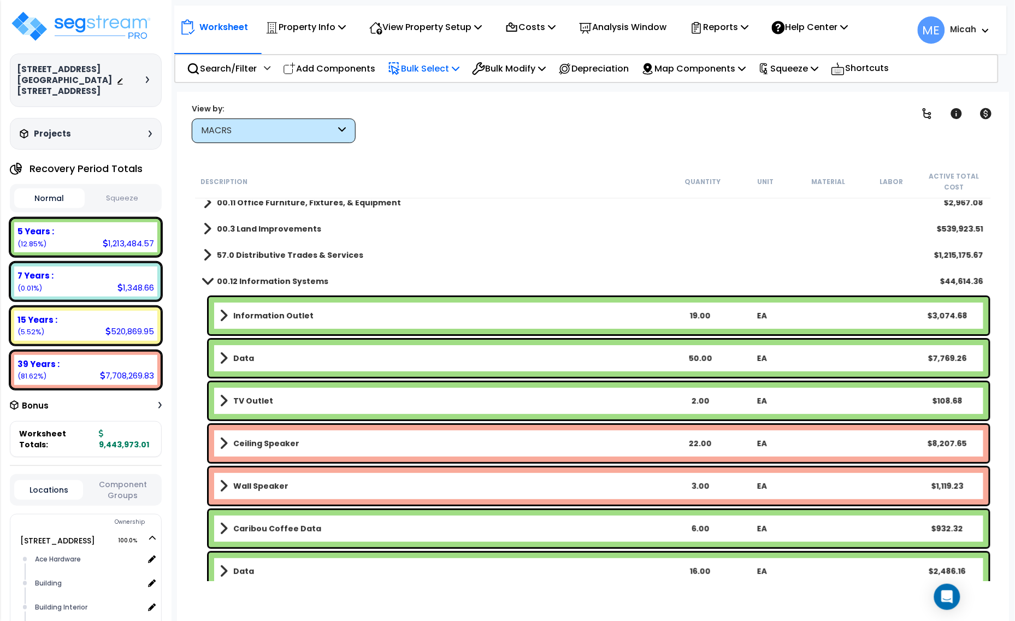
scroll to position [0, 0]
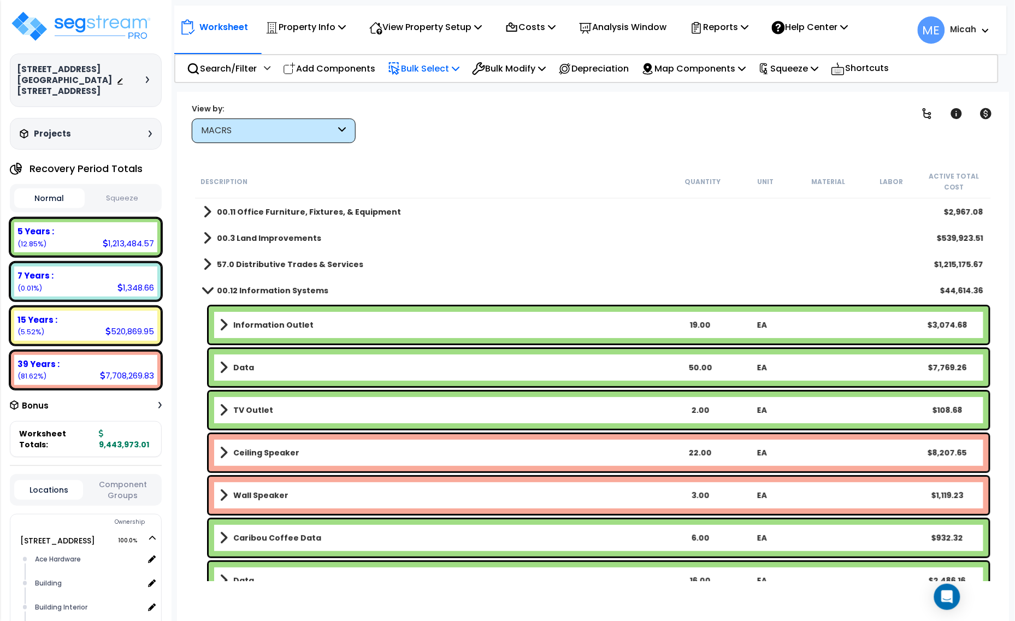
click at [202, 285] on div "00.12 Information Systems $44,614.36" at bounding box center [593, 291] width 791 height 26
click at [208, 290] on span at bounding box center [206, 290] width 15 height 8
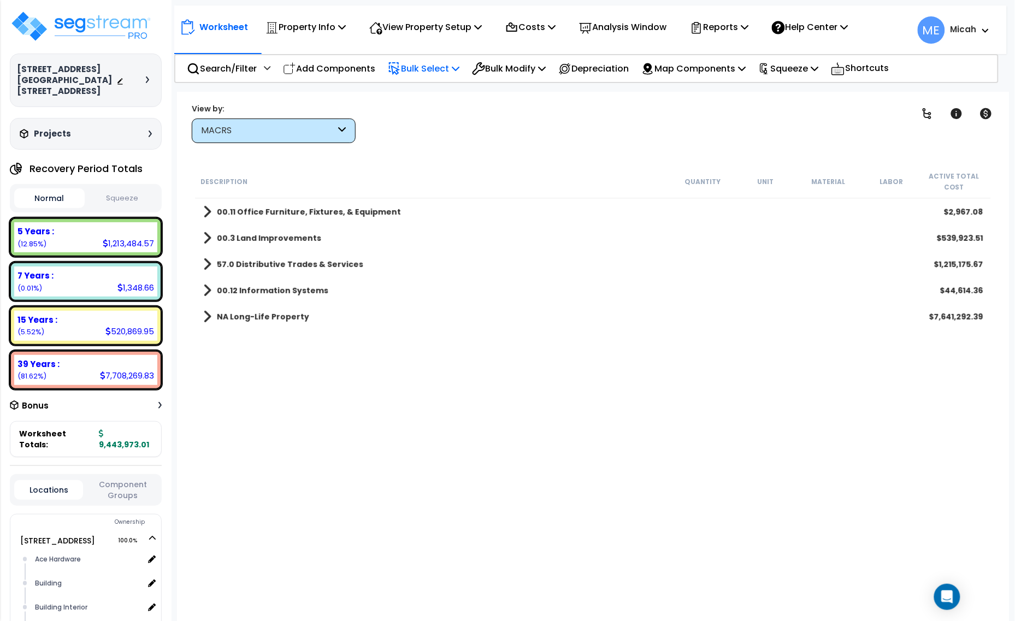
click at [205, 265] on span at bounding box center [207, 264] width 8 height 15
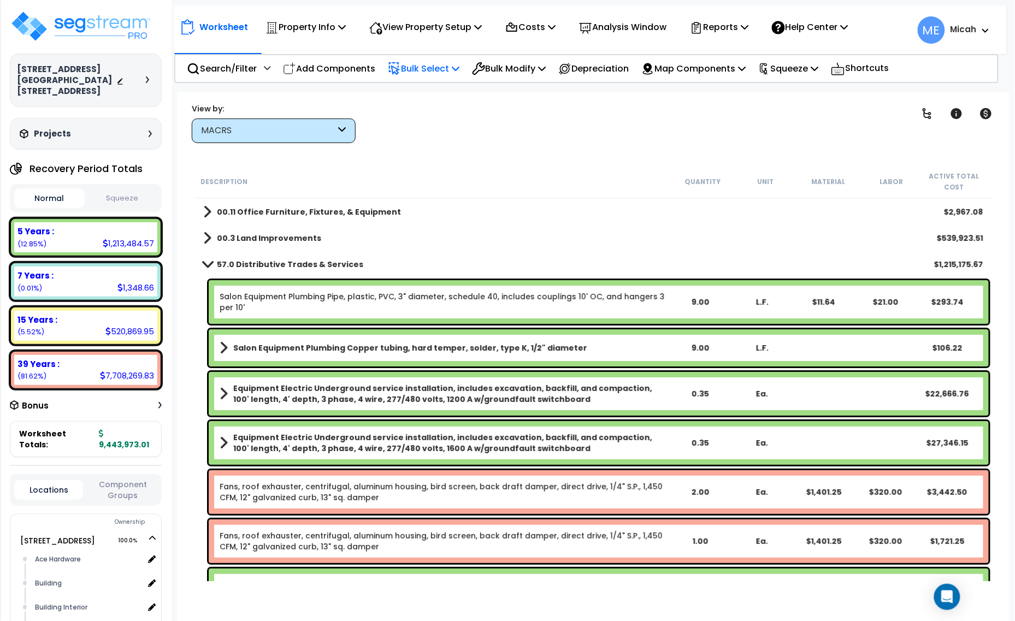
click at [205, 262] on span at bounding box center [206, 264] width 15 height 8
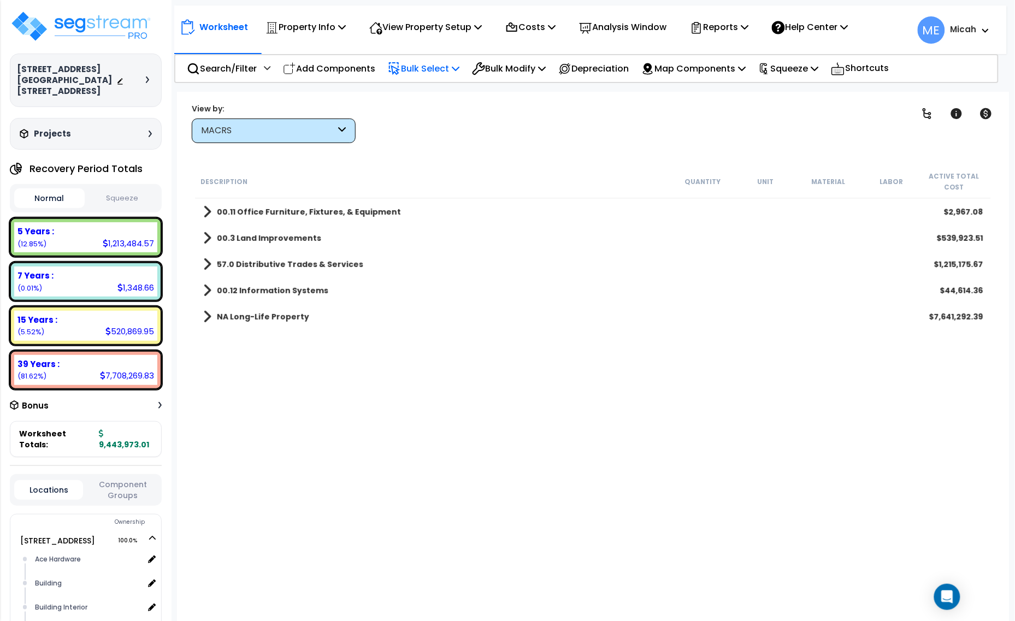
click at [209, 233] on span at bounding box center [207, 238] width 8 height 15
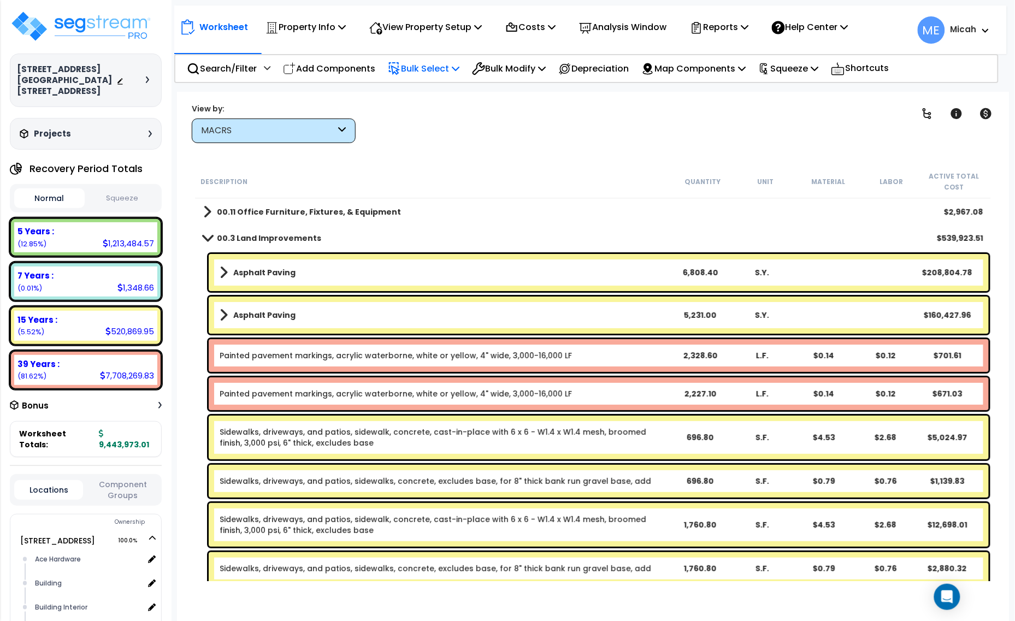
click at [208, 235] on span at bounding box center [206, 238] width 15 height 8
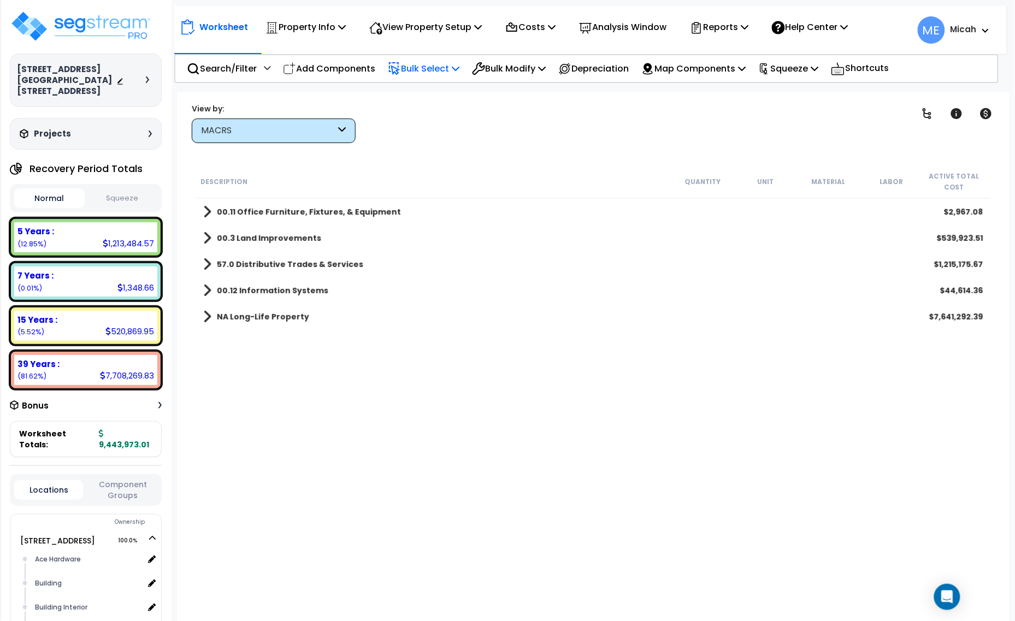
click at [205, 207] on span at bounding box center [207, 211] width 8 height 15
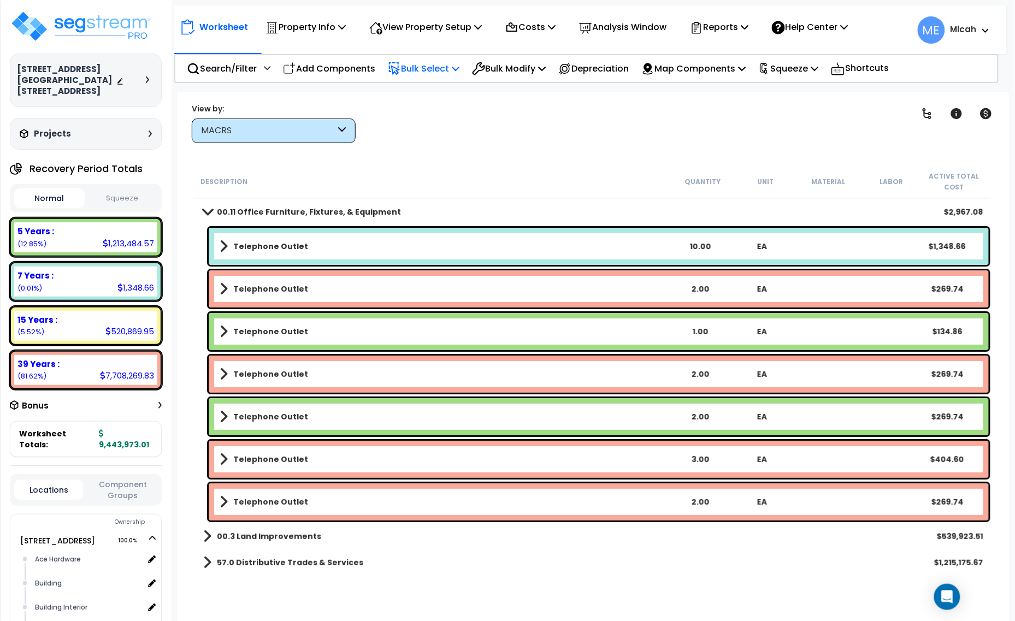
click at [209, 209] on span at bounding box center [206, 212] width 15 height 8
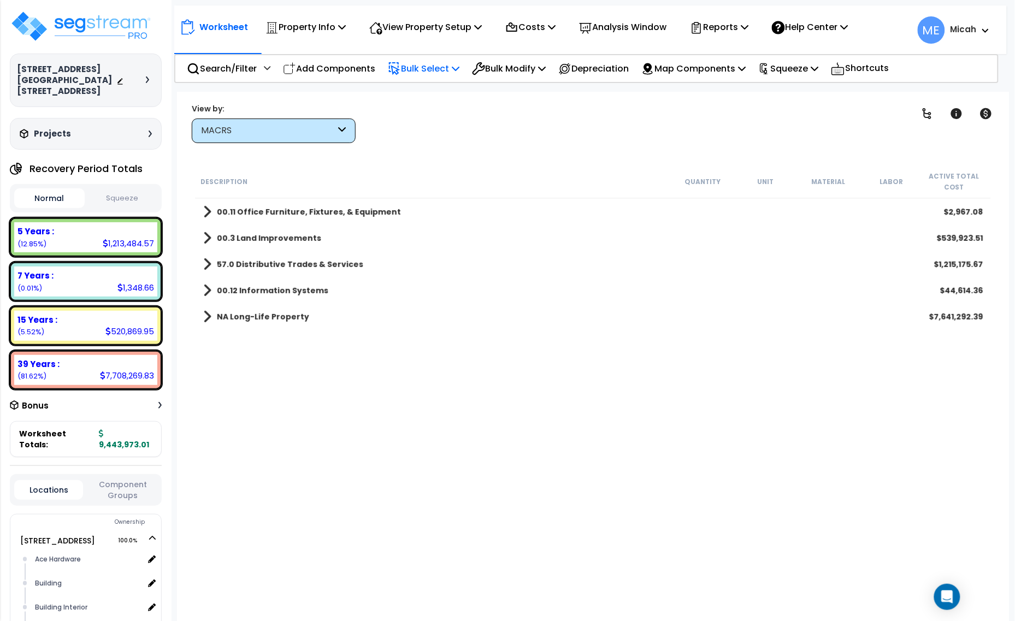
click at [310, 134] on div "MACRS" at bounding box center [268, 131] width 135 height 13
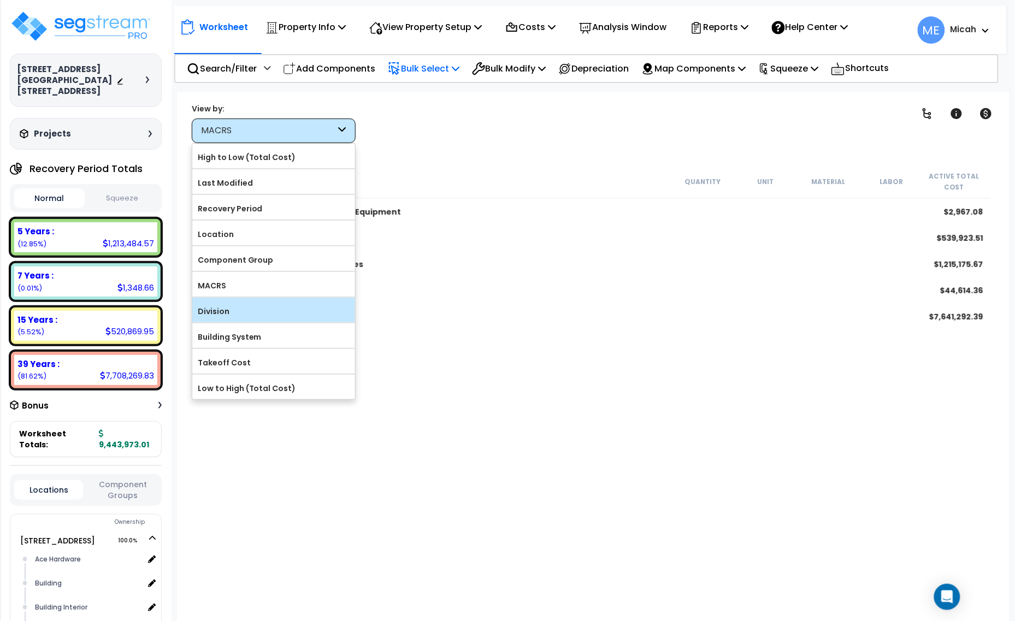
click at [329, 311] on label "Division" at bounding box center [273, 311] width 163 height 16
click at [0, 0] on input "Division" at bounding box center [0, 0] width 0 height 0
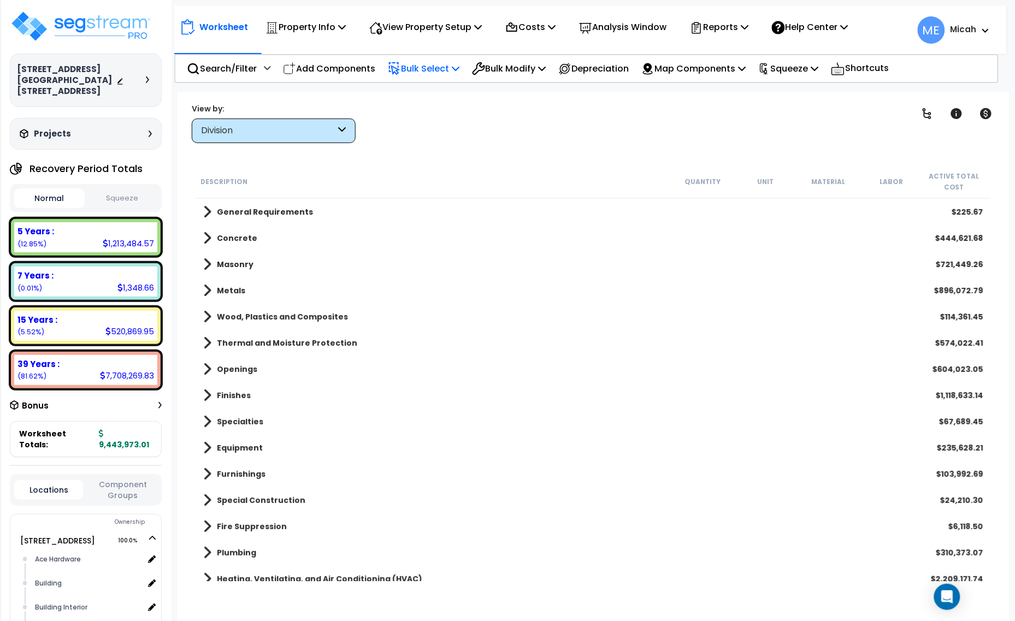
click at [341, 132] on icon at bounding box center [343, 131] width 8 height 13
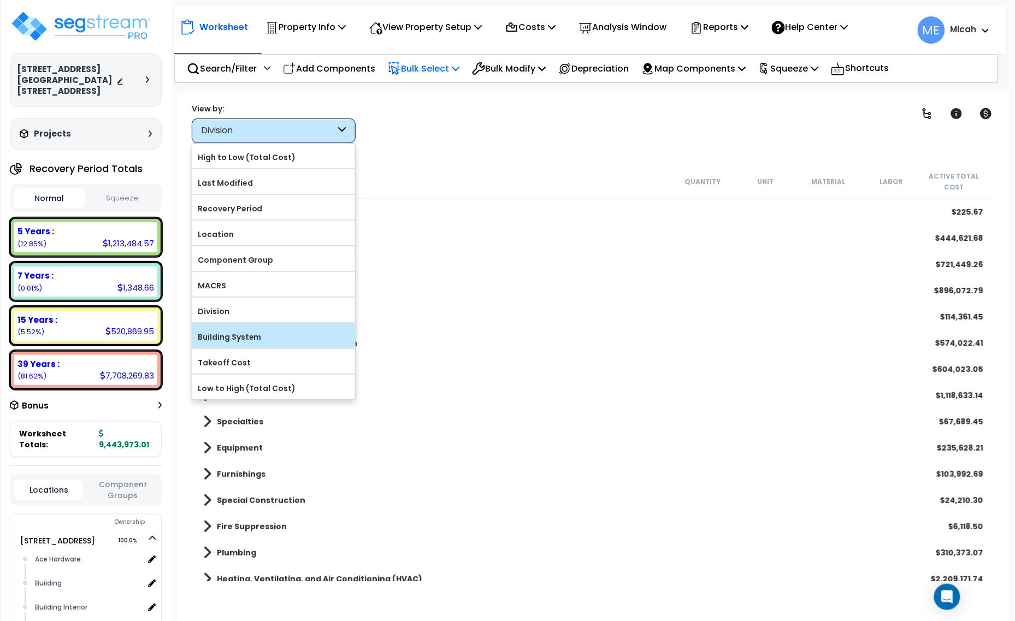
click at [311, 342] on label "Building System" at bounding box center [273, 337] width 163 height 16
click at [0, 0] on input "Building System" at bounding box center [0, 0] width 0 height 0
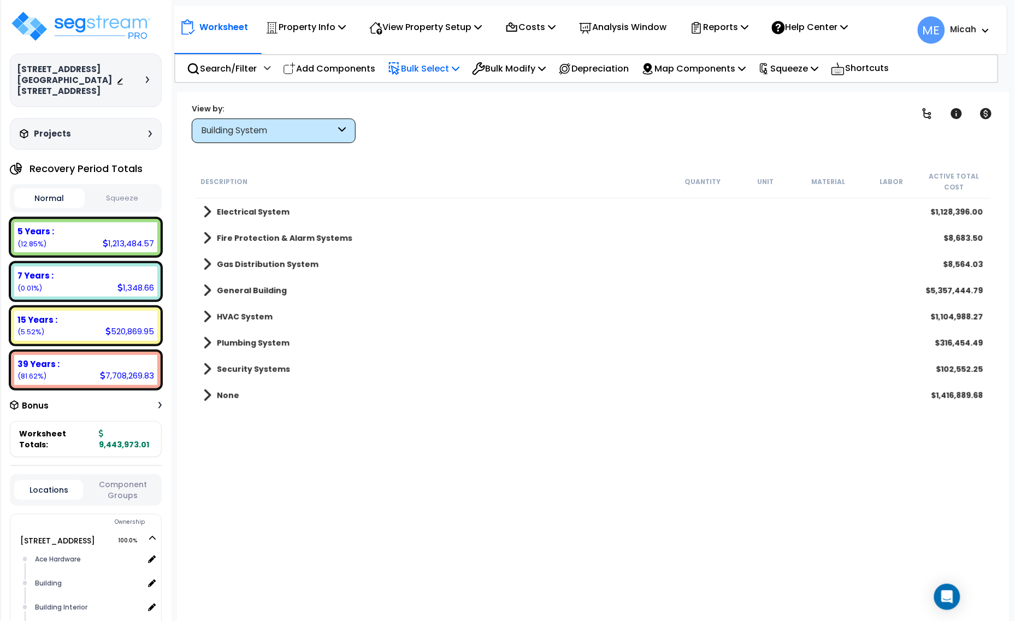
click at [342, 129] on icon at bounding box center [343, 131] width 8 height 13
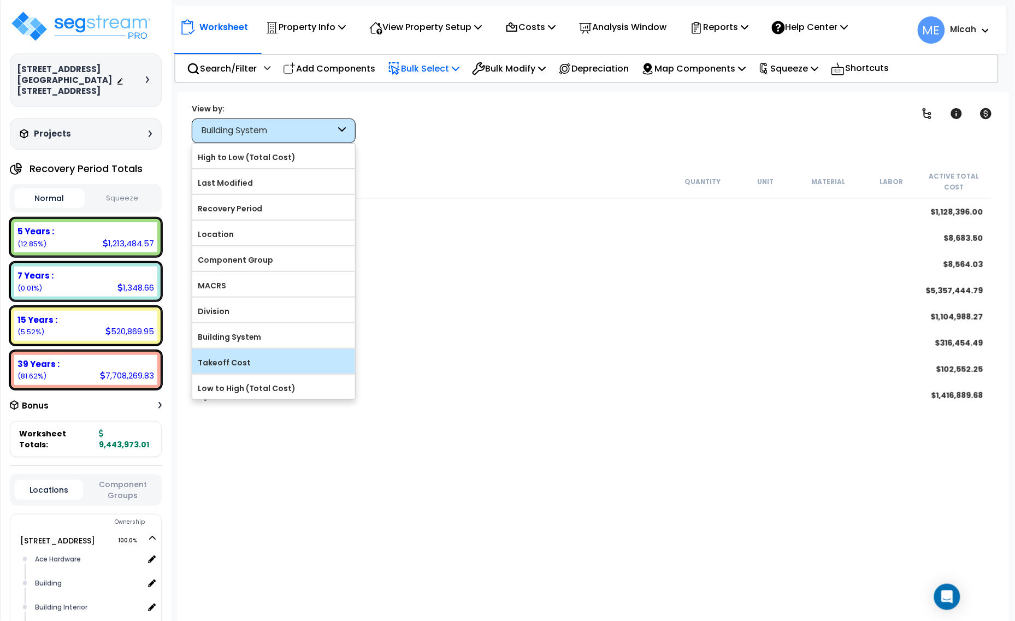
click at [311, 359] on label "Takeoff Cost" at bounding box center [273, 363] width 163 height 16
click at [0, 0] on input "Takeoff Cost" at bounding box center [0, 0] width 0 height 0
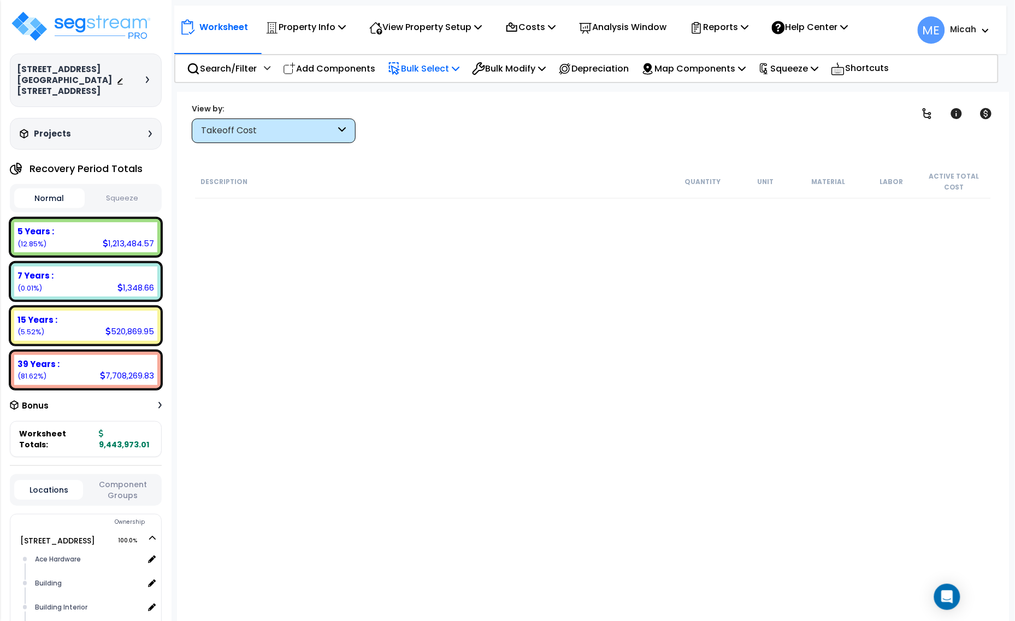
click at [346, 127] on div "Takeoff Cost" at bounding box center [274, 131] width 164 height 25
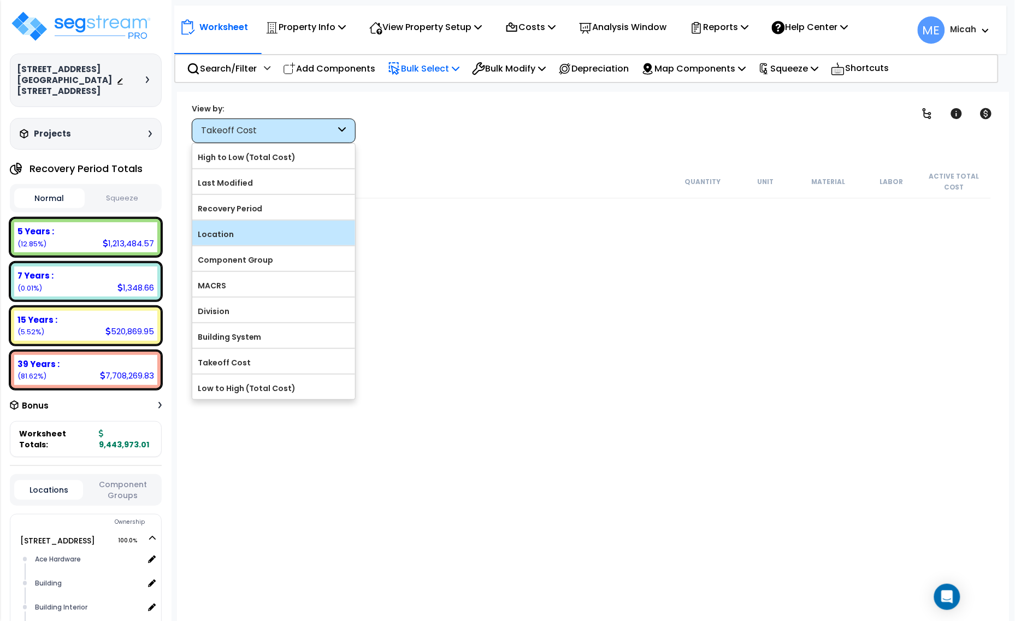
click at [302, 234] on label "Location" at bounding box center [273, 234] width 163 height 16
click at [0, 0] on input "Location" at bounding box center [0, 0] width 0 height 0
